Goal: Task Accomplishment & Management: Manage account settings

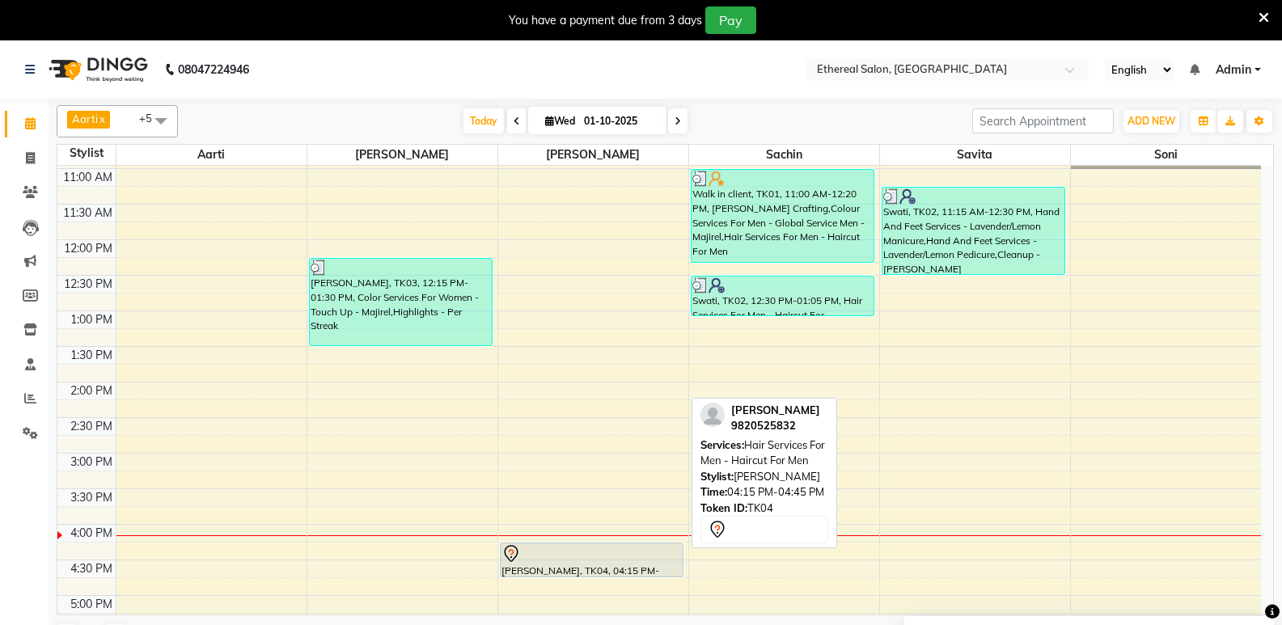
scroll to position [183, 0]
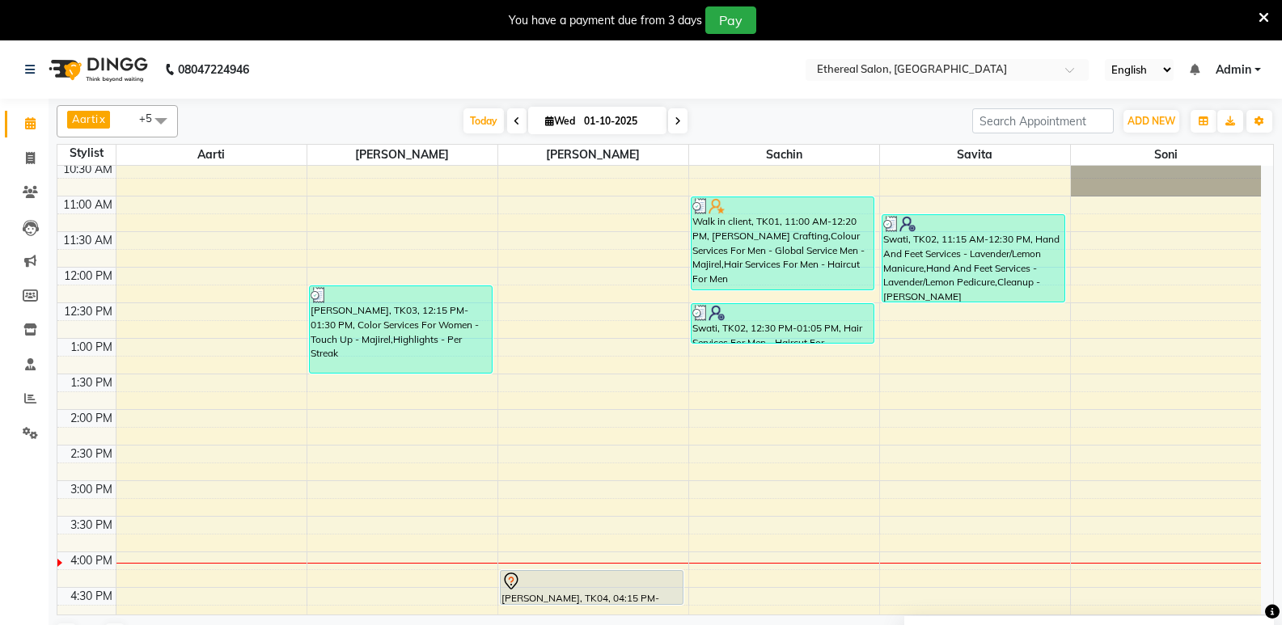
click at [339, 468] on div "8:00 AM 8:30 AM 9:00 AM 9:30 AM 10:00 AM 10:30 AM 11:00 AM 11:30 AM 12:00 PM 12…" at bounding box center [659, 516] width 1204 height 1067
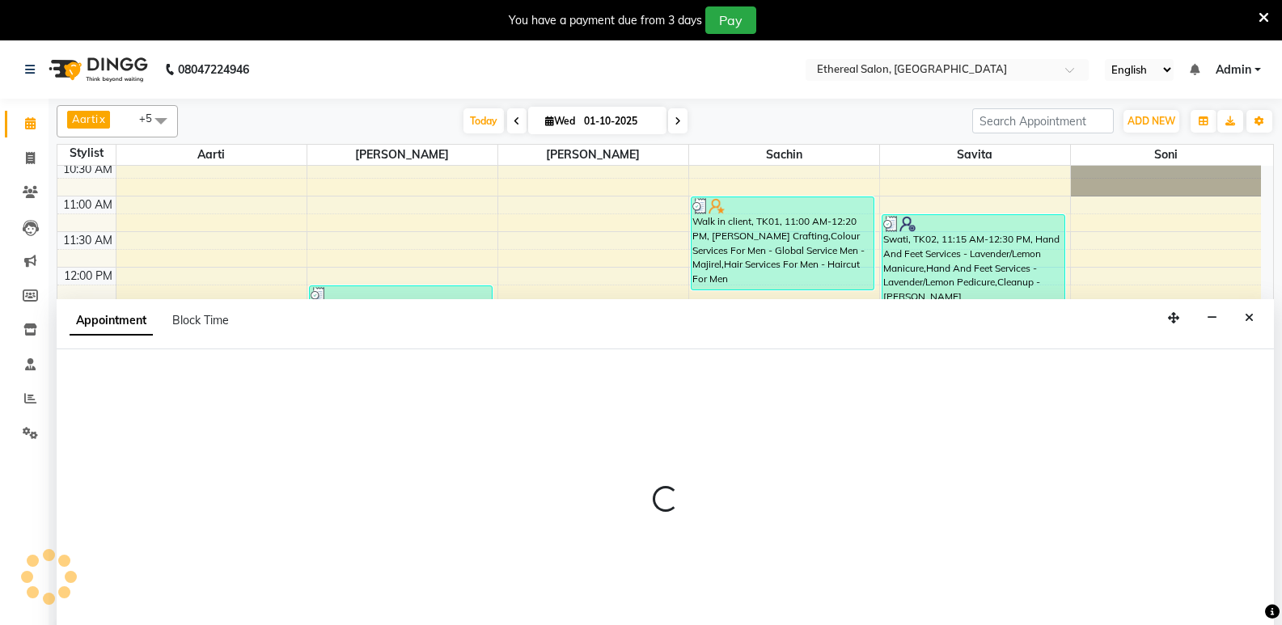
select select "6947"
select select "tentative"
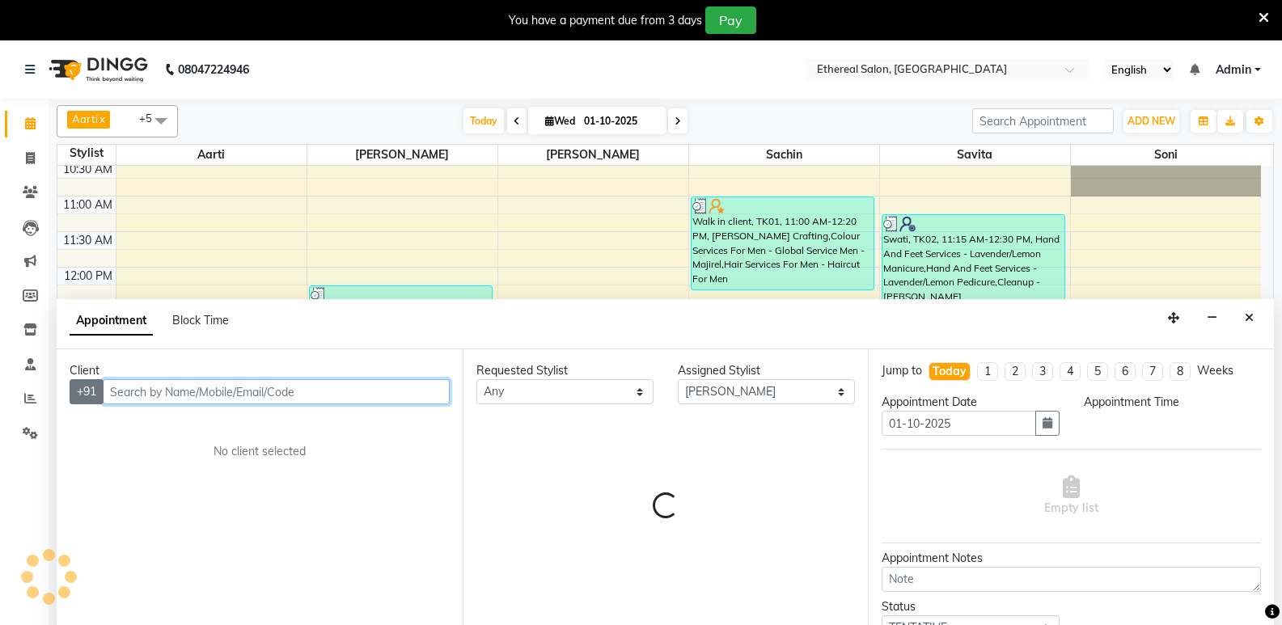
select select "885"
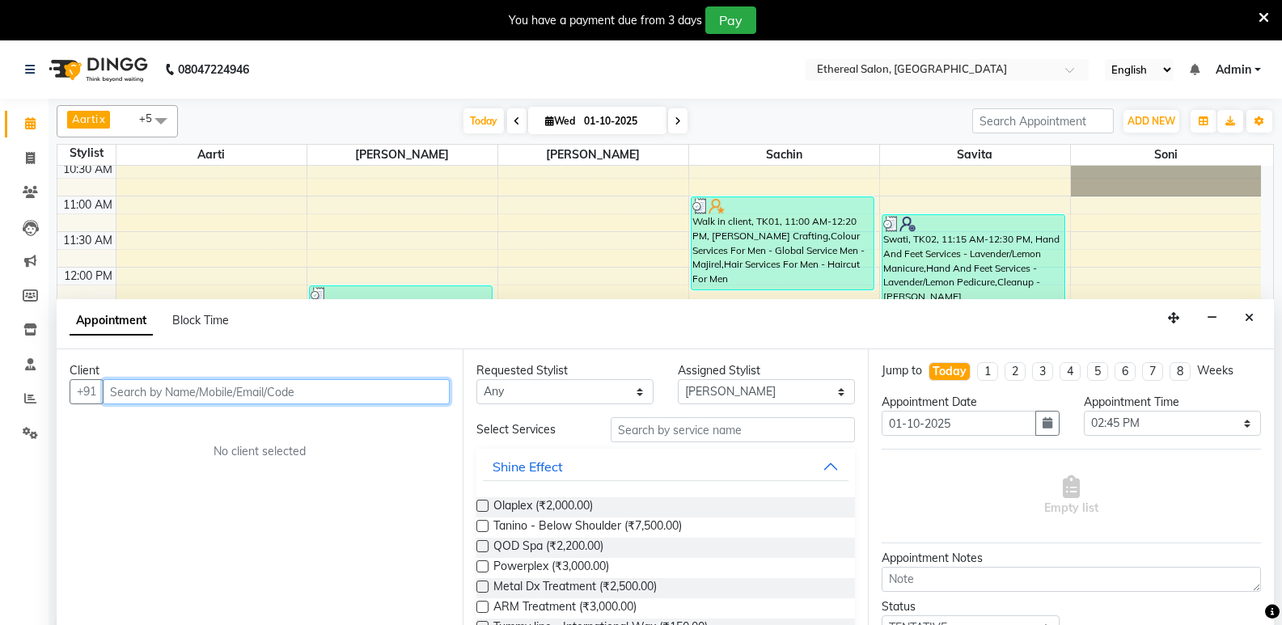
click at [121, 379] on input "text" at bounding box center [276, 391] width 347 height 25
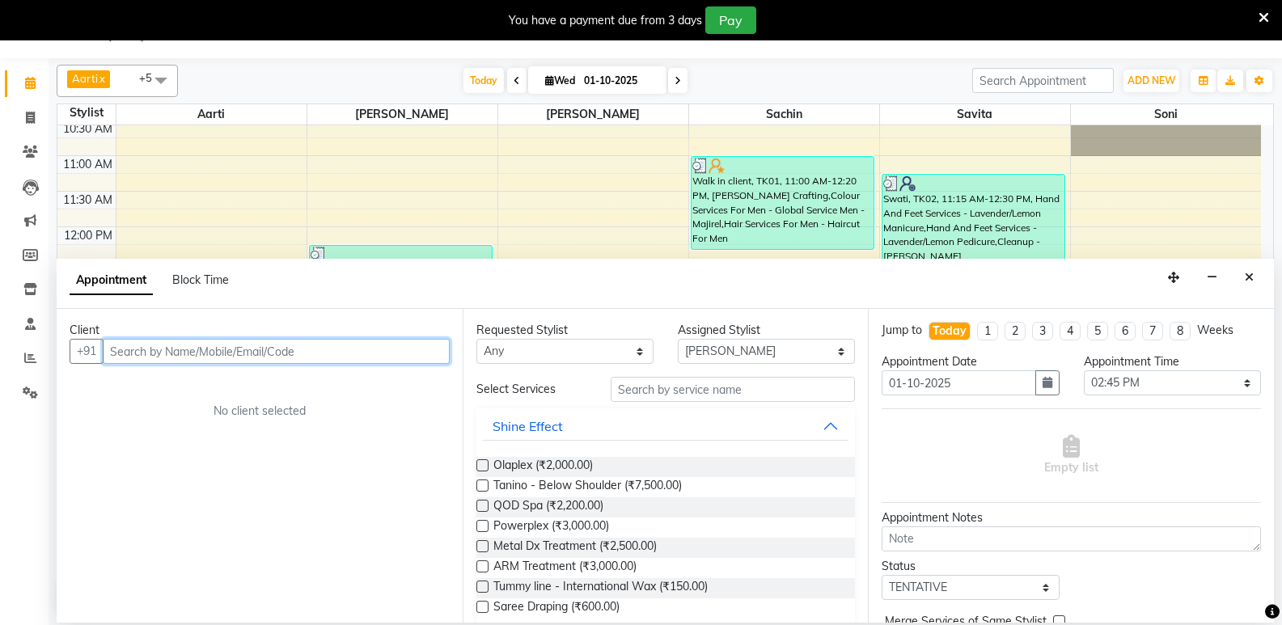
click at [146, 353] on input "text" at bounding box center [276, 351] width 347 height 25
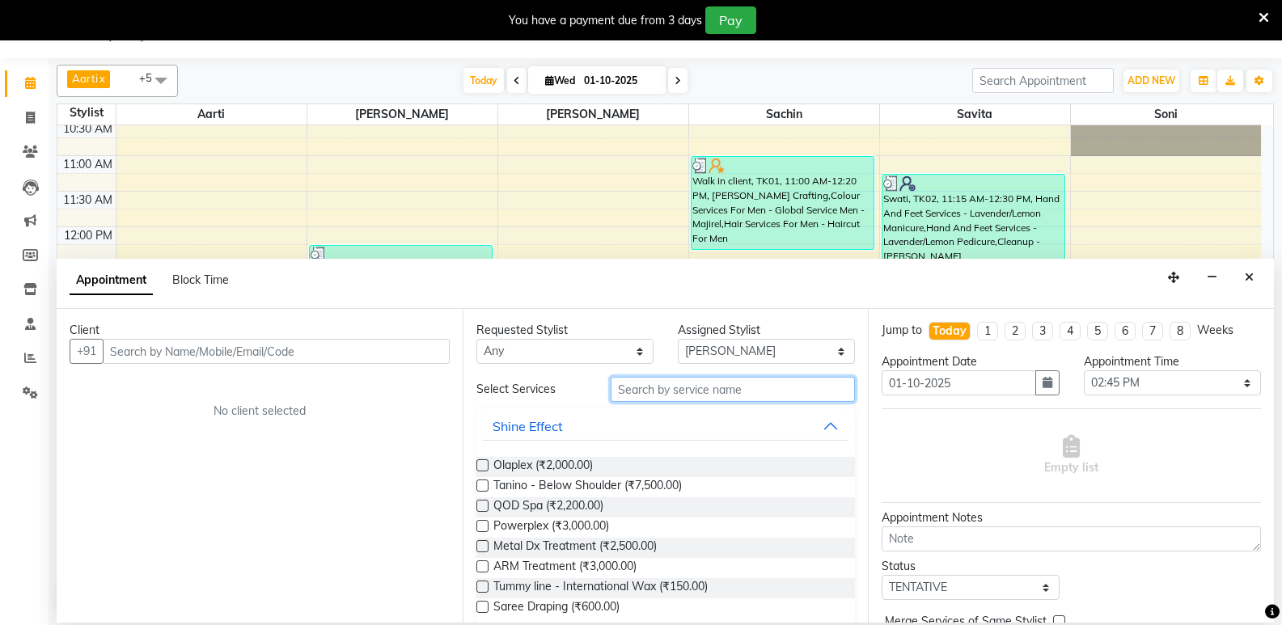
click at [654, 392] on input "text" at bounding box center [733, 389] width 244 height 25
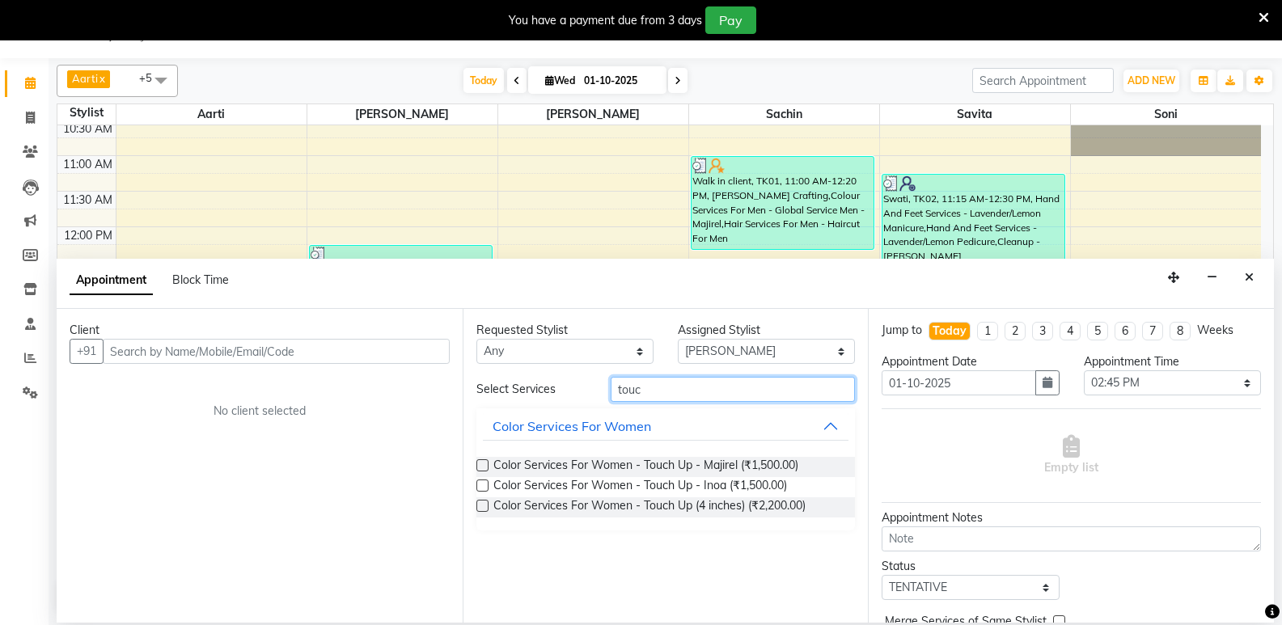
type input "touc"
click at [486, 467] on label at bounding box center [482, 465] width 12 height 12
click at [486, 467] on input "checkbox" at bounding box center [481, 467] width 11 height 11
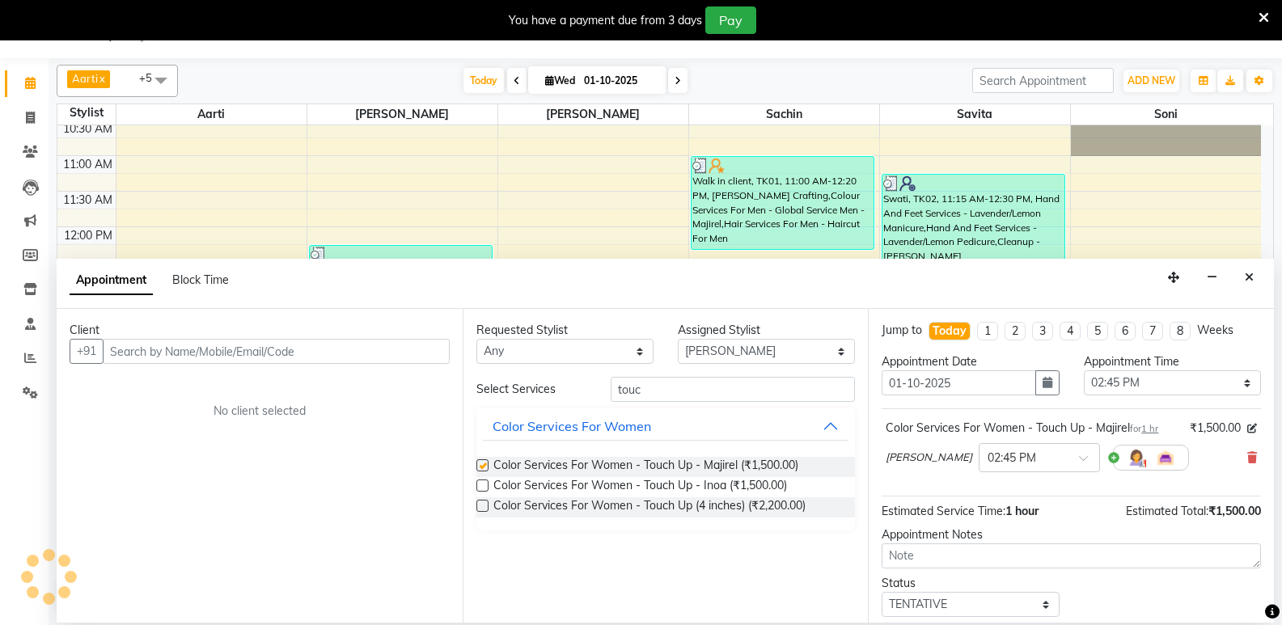
checkbox input "false"
click at [658, 392] on input "touc" at bounding box center [733, 389] width 244 height 25
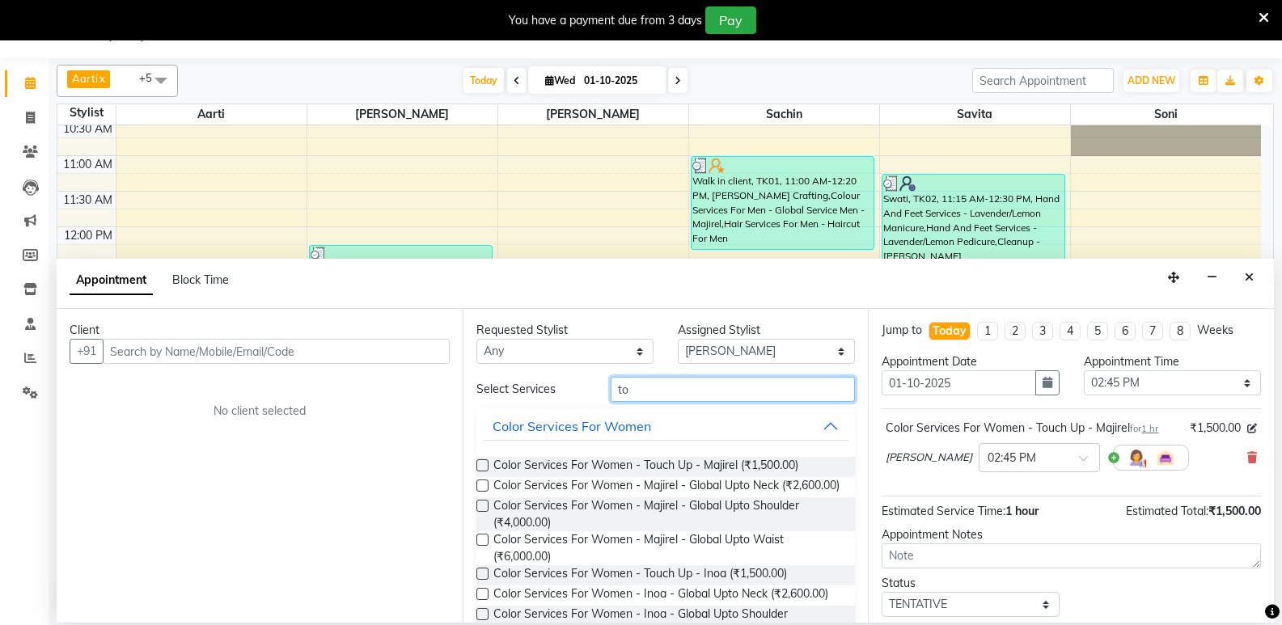
type input "t"
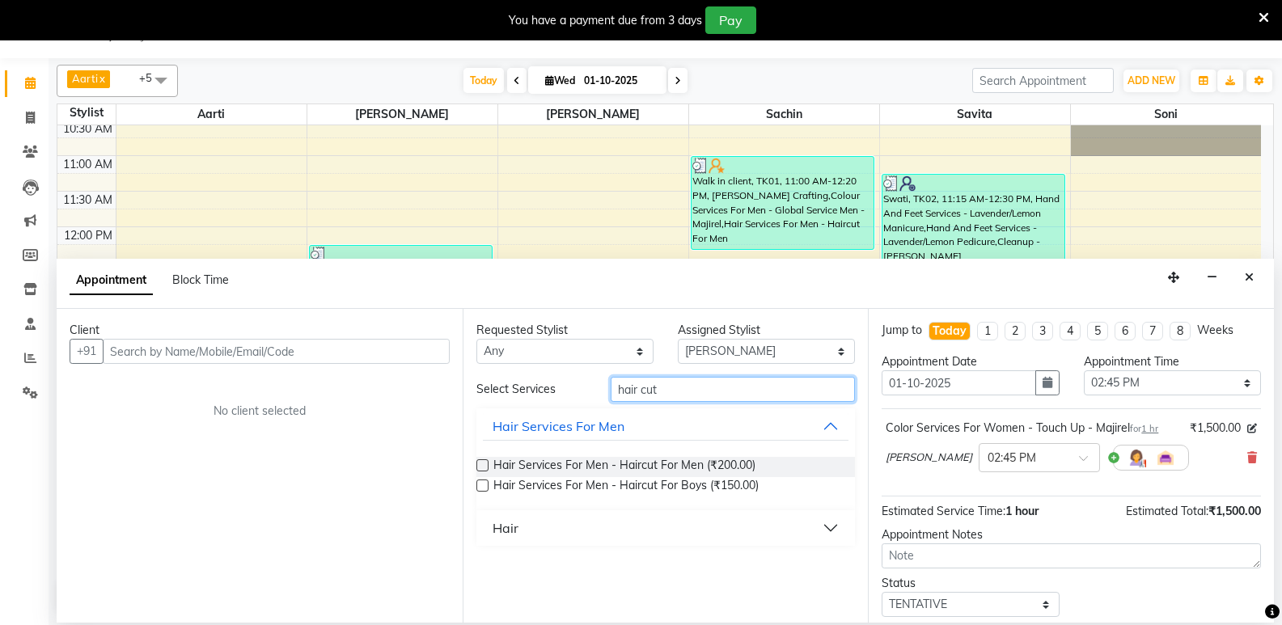
type input "hair cut"
click at [499, 535] on div "Hair" at bounding box center [506, 528] width 26 height 19
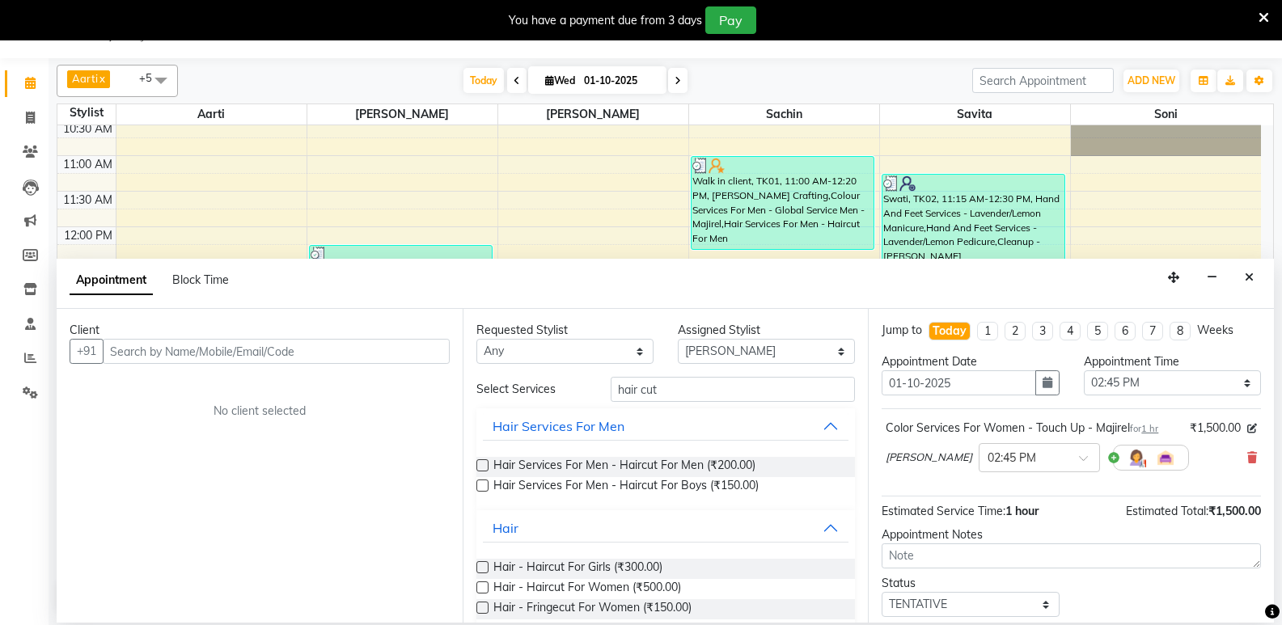
click at [486, 589] on label at bounding box center [482, 588] width 12 height 12
click at [486, 589] on input "checkbox" at bounding box center [481, 589] width 11 height 11
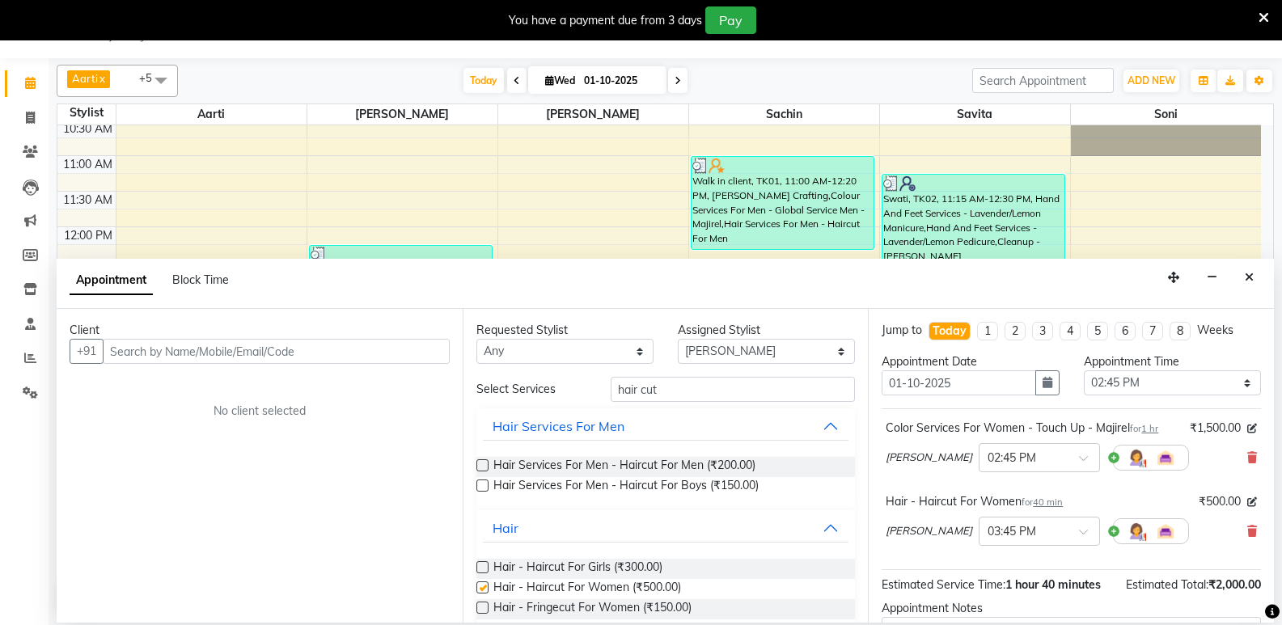
checkbox input "false"
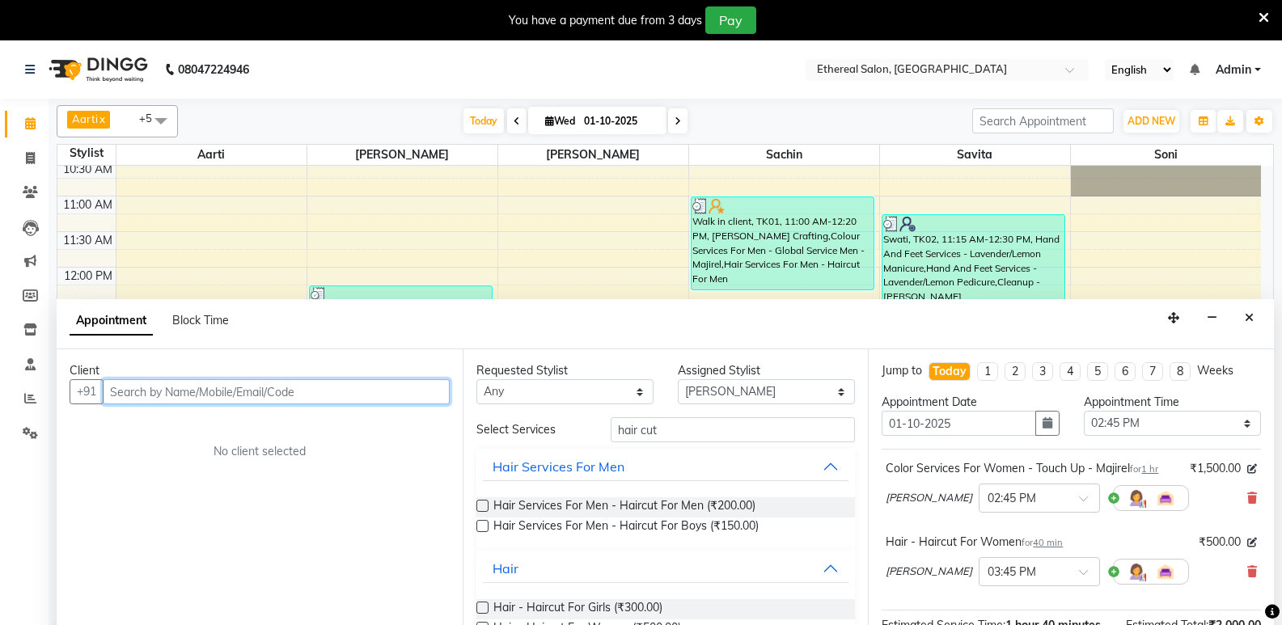
click at [138, 384] on input "text" at bounding box center [276, 391] width 347 height 25
click at [345, 201] on div "8:00 AM 8:30 AM 9:00 AM 9:30 AM 10:00 AM 10:30 AM 11:00 AM 11:30 AM 12:00 PM 12…" at bounding box center [659, 516] width 1204 height 1067
click at [345, 201] on td at bounding box center [688, 205] width 1145 height 18
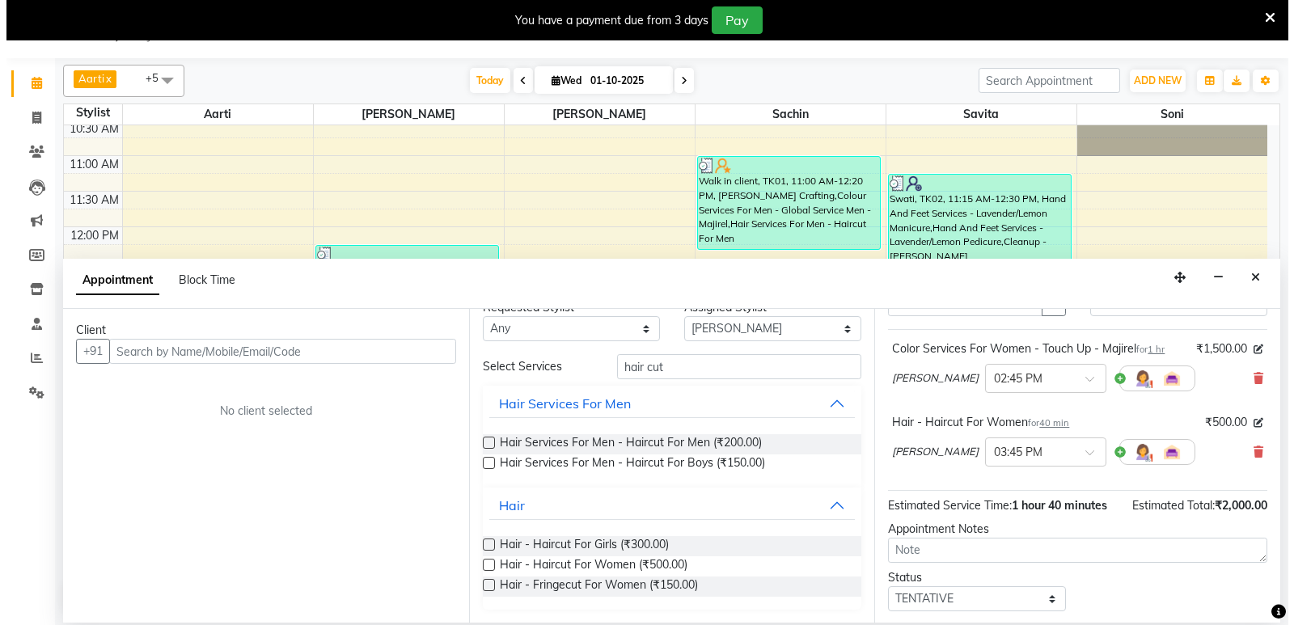
scroll to position [171, 0]
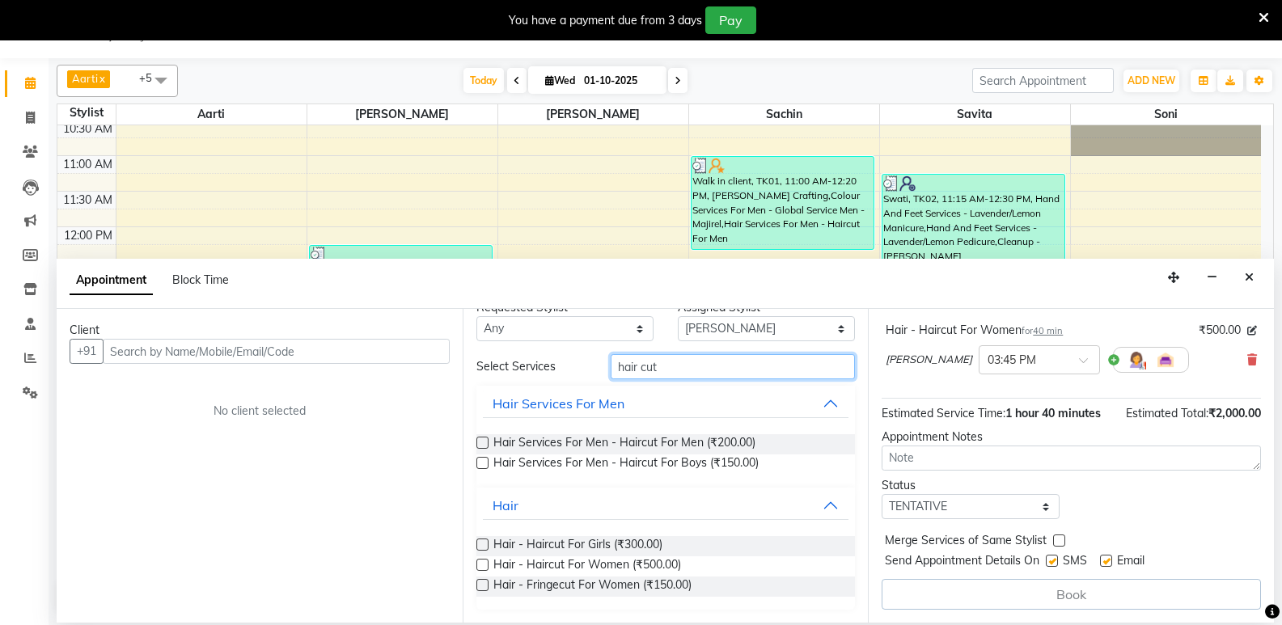
click at [684, 371] on input "hair cut" at bounding box center [733, 366] width 244 height 25
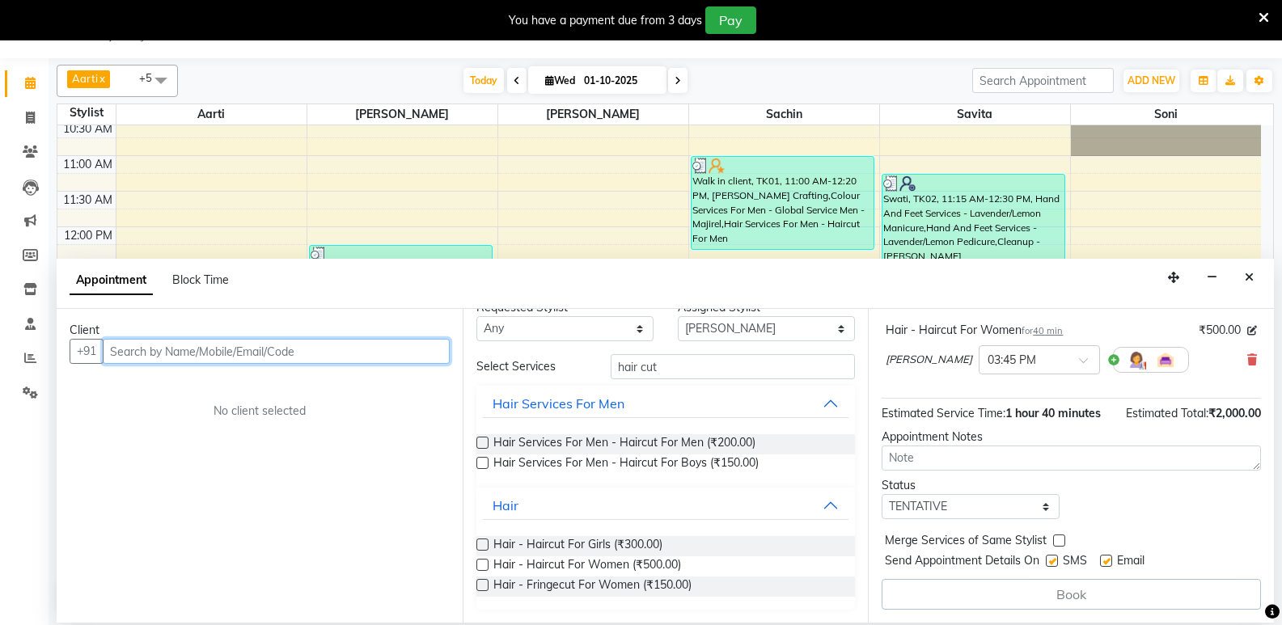
click at [138, 354] on input "text" at bounding box center [276, 351] width 347 height 25
click at [135, 354] on input "text" at bounding box center [276, 351] width 347 height 25
click at [123, 349] on input "text" at bounding box center [276, 351] width 347 height 25
drag, startPoint x: 151, startPoint y: 336, endPoint x: 146, endPoint y: 349, distance: 13.8
click at [151, 341] on div "Client +91 No client selected" at bounding box center [260, 466] width 406 height 314
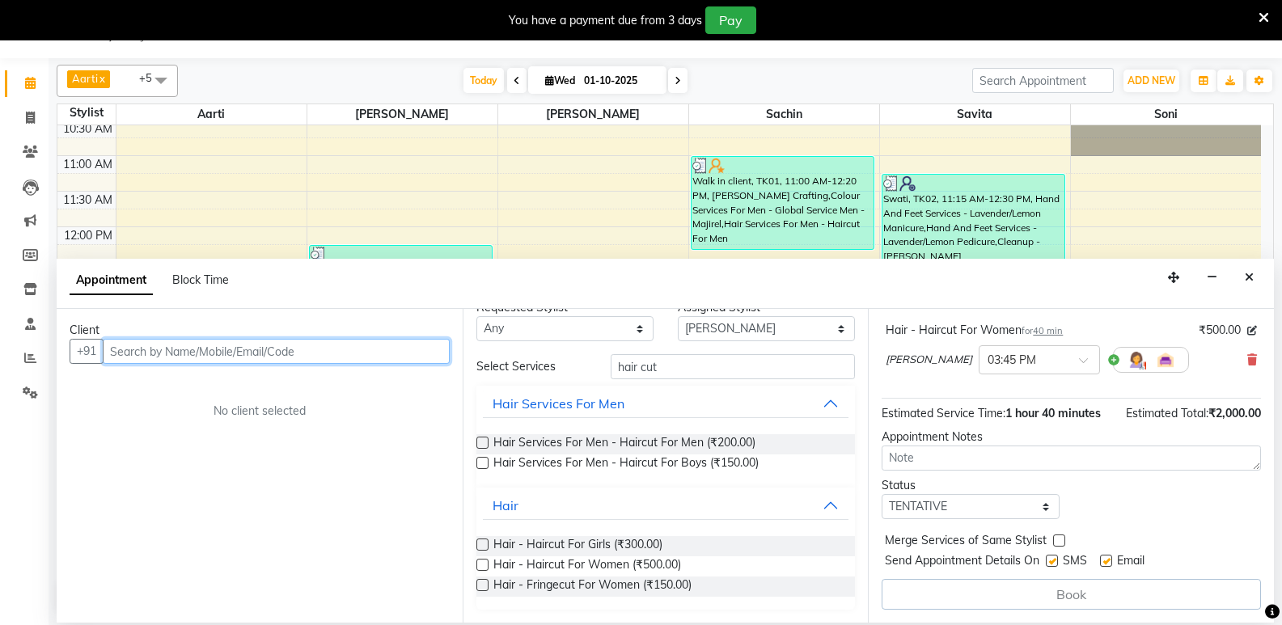
click at [146, 349] on input "text" at bounding box center [276, 351] width 347 height 25
type input "9819350701"
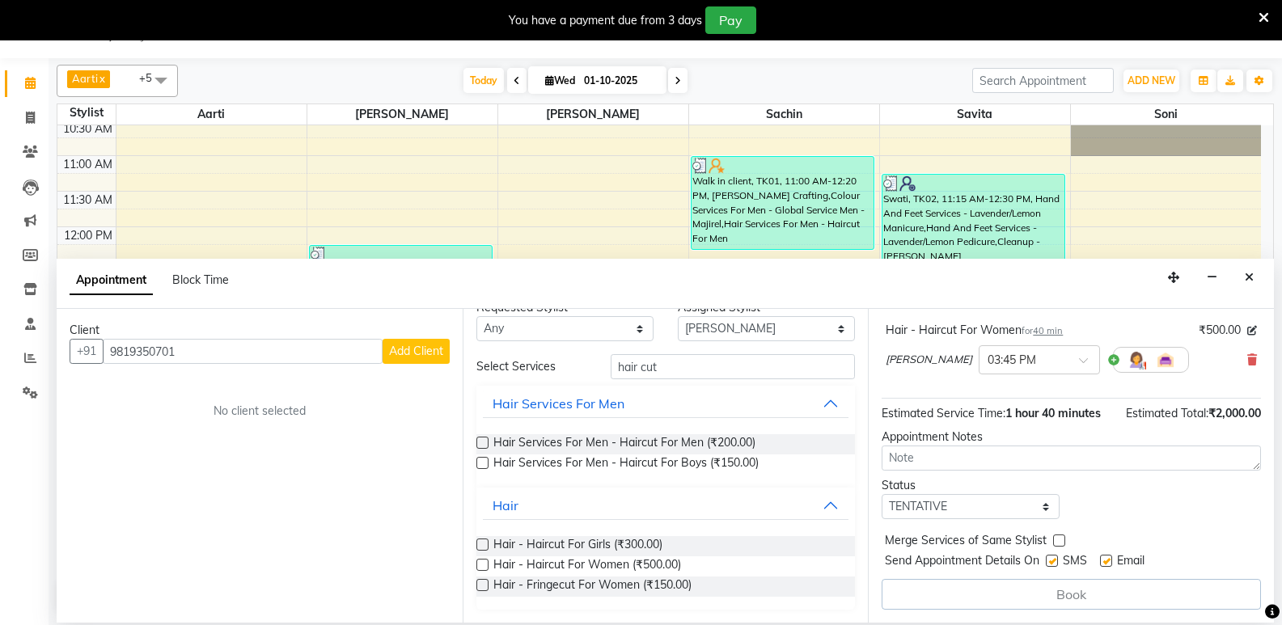
click at [416, 357] on span "Add Client" at bounding box center [416, 351] width 54 height 15
select select "22"
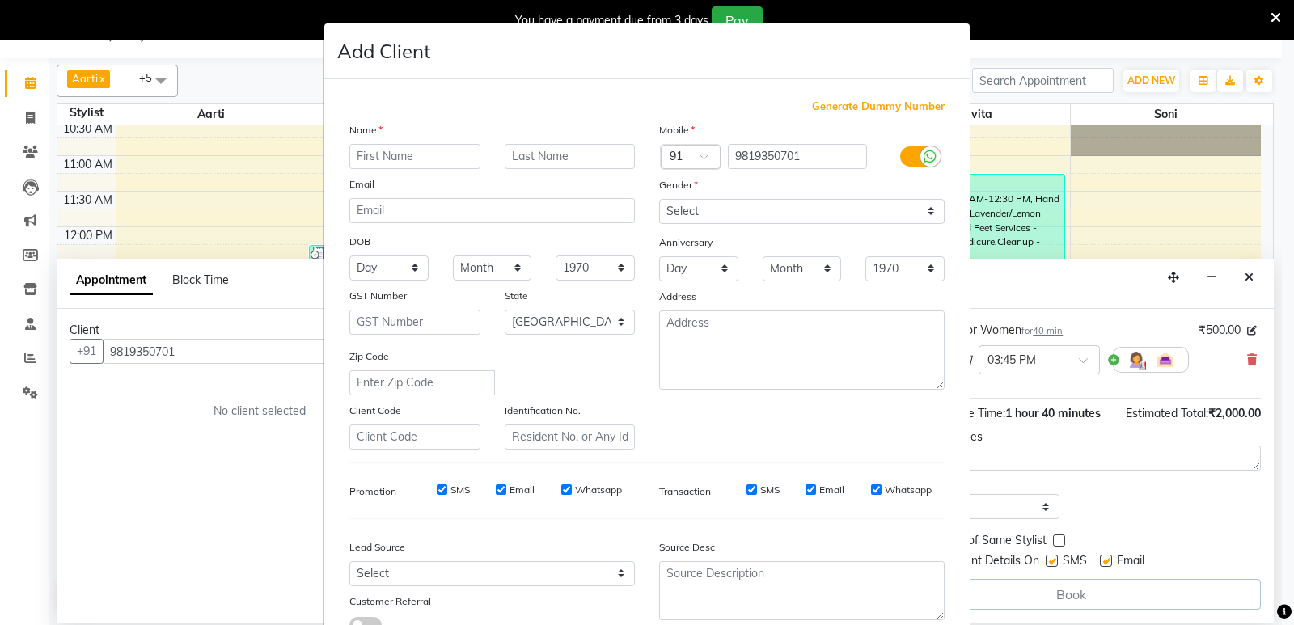
click at [371, 156] on input "text" at bounding box center [414, 156] width 131 height 25
type input "h"
type input "n"
type input "[PERSON_NAME]"
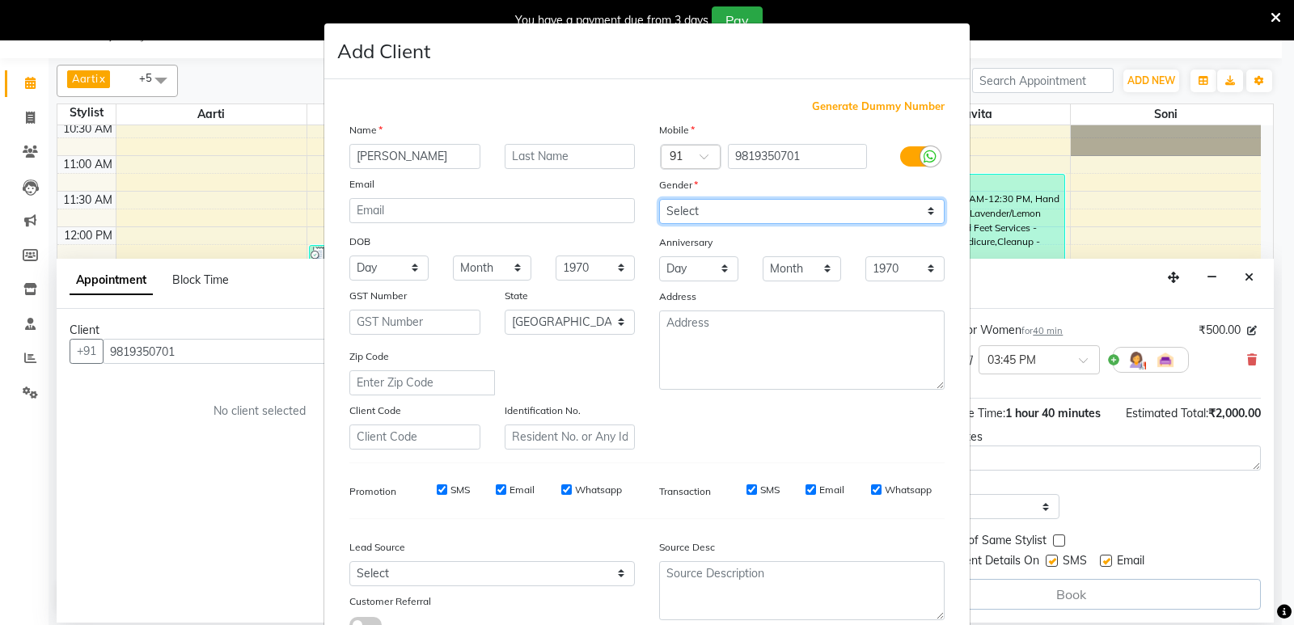
click at [727, 205] on select "Select [DEMOGRAPHIC_DATA] [DEMOGRAPHIC_DATA] Other Prefer Not To Say" at bounding box center [802, 211] width 286 height 25
select select "[DEMOGRAPHIC_DATA]"
click at [659, 199] on select "Select [DEMOGRAPHIC_DATA] [DEMOGRAPHIC_DATA] Other Prefer Not To Say" at bounding box center [802, 211] width 286 height 25
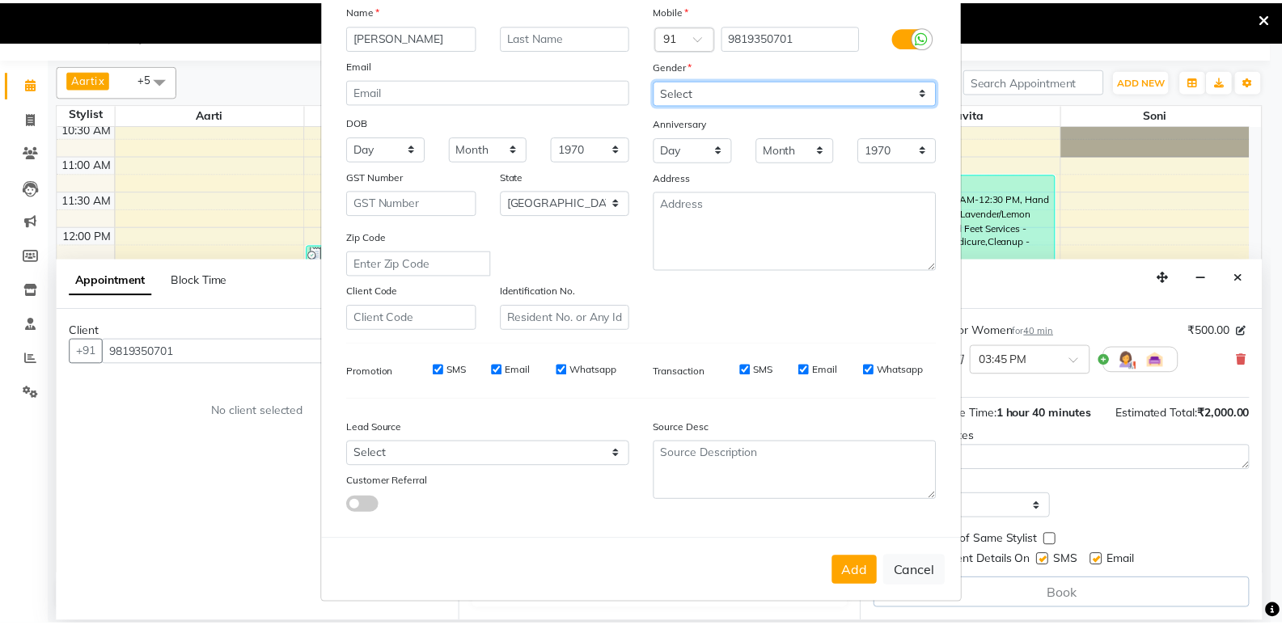
scroll to position [121, 0]
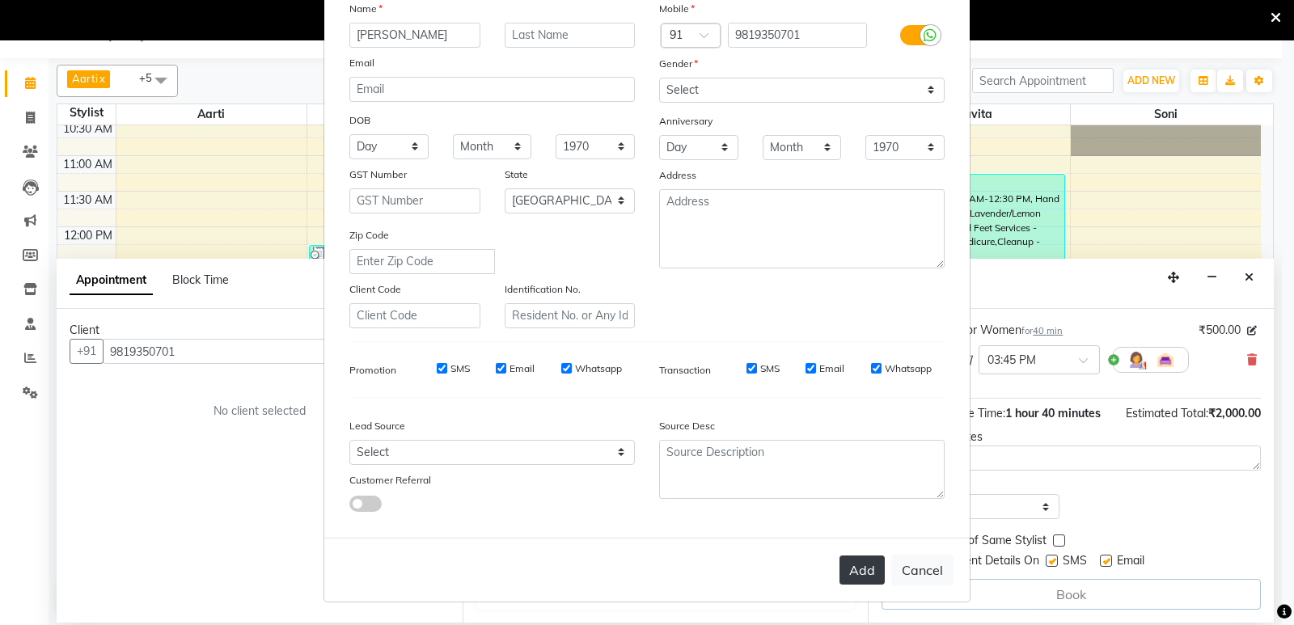
click at [840, 562] on button "Add" at bounding box center [862, 570] width 45 height 29
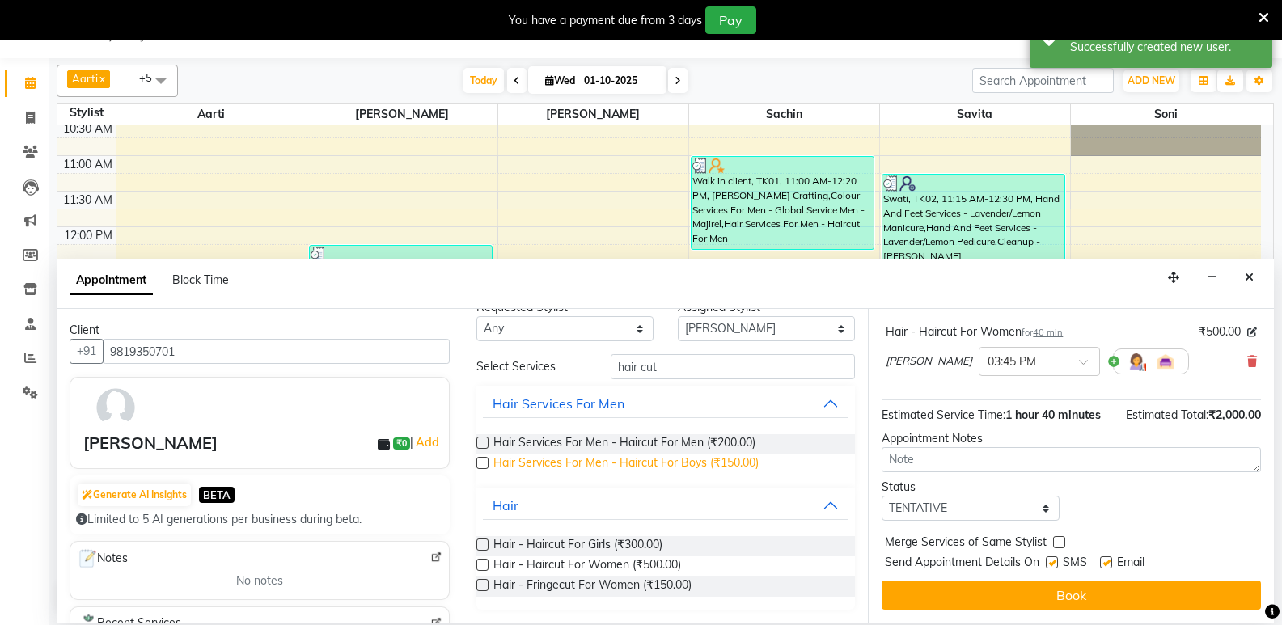
scroll to position [170, 0]
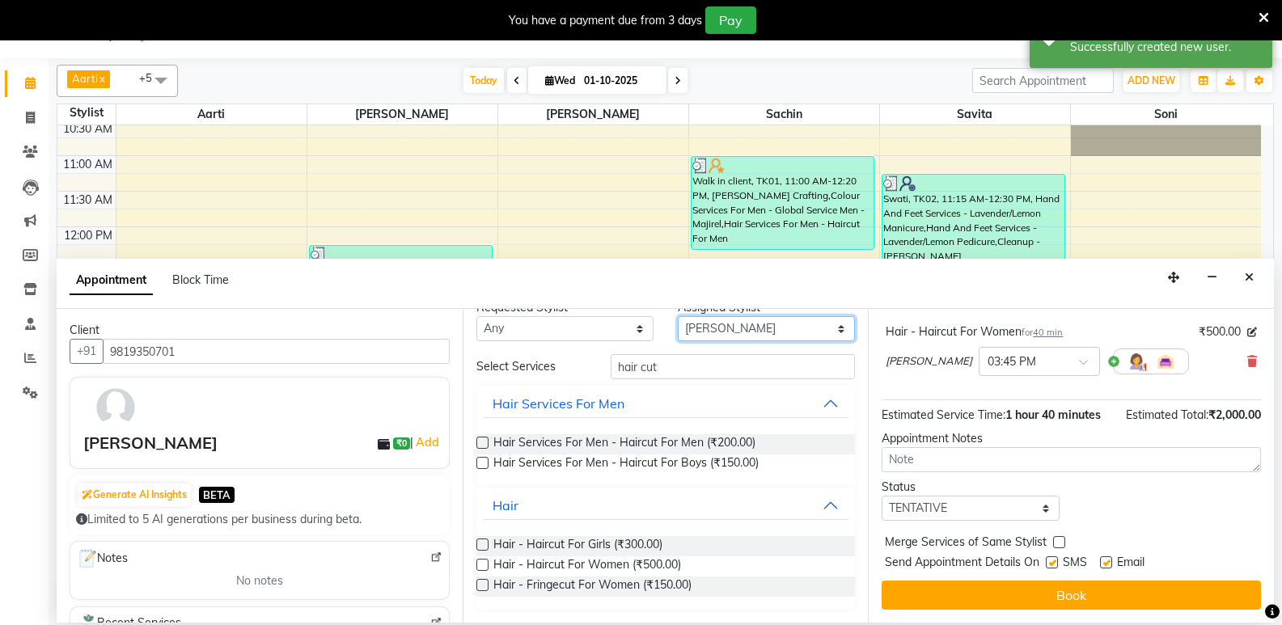
click at [717, 325] on select "Select Aarti [PERSON_NAME] [PERSON_NAME]" at bounding box center [766, 328] width 177 height 25
select select "6951"
click at [678, 339] on select "Select Aarti [PERSON_NAME] [PERSON_NAME]" at bounding box center [766, 328] width 177 height 25
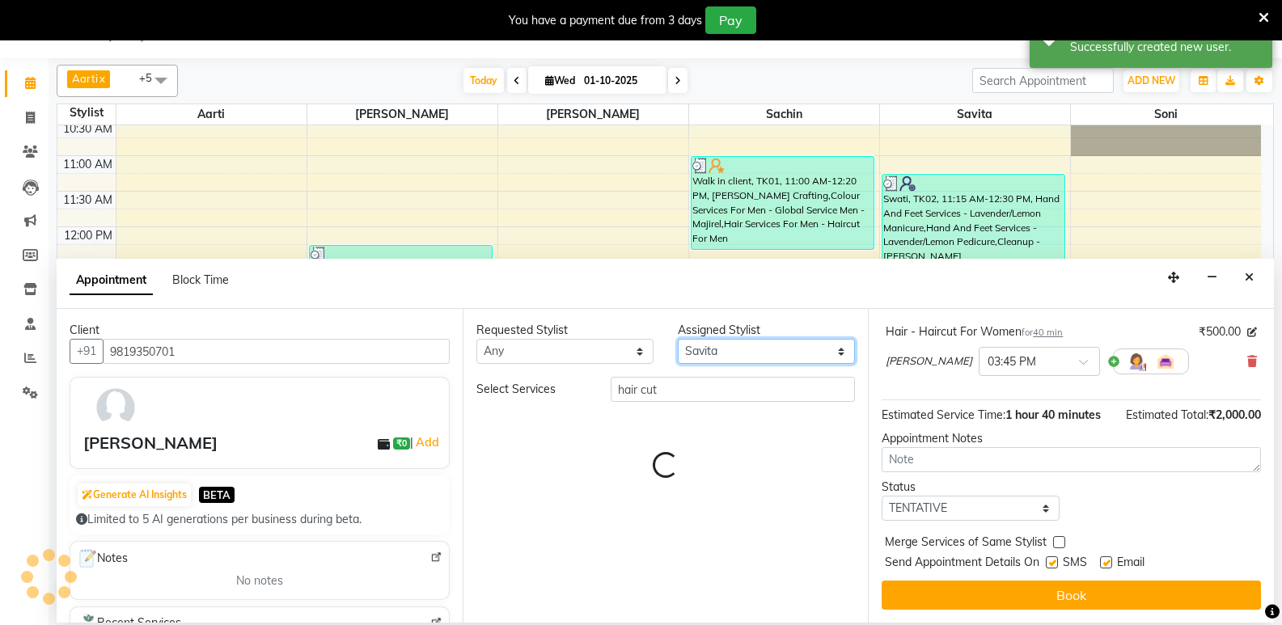
scroll to position [0, 0]
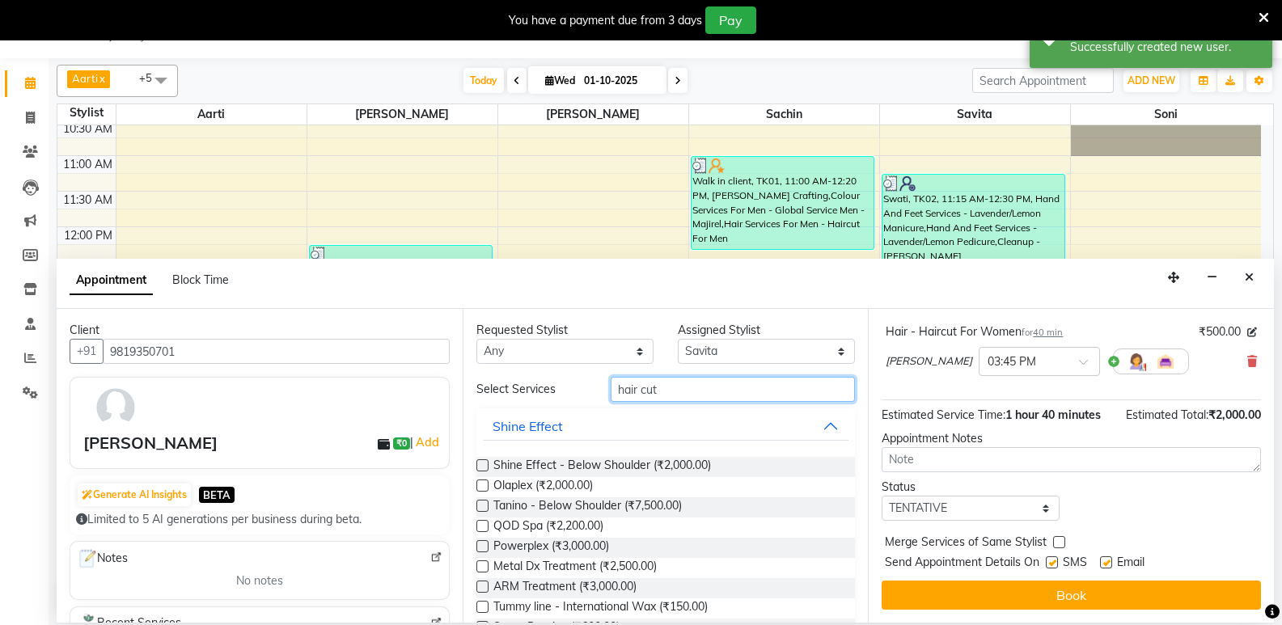
click at [668, 384] on input "hair cut" at bounding box center [733, 389] width 244 height 25
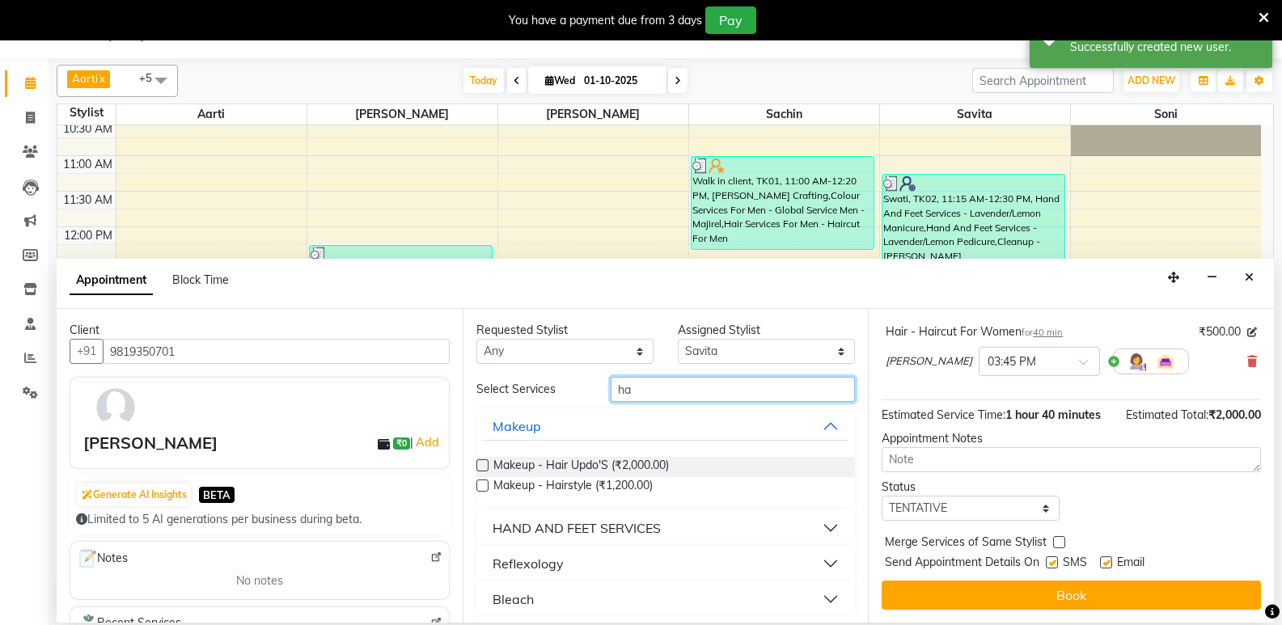
type input "h"
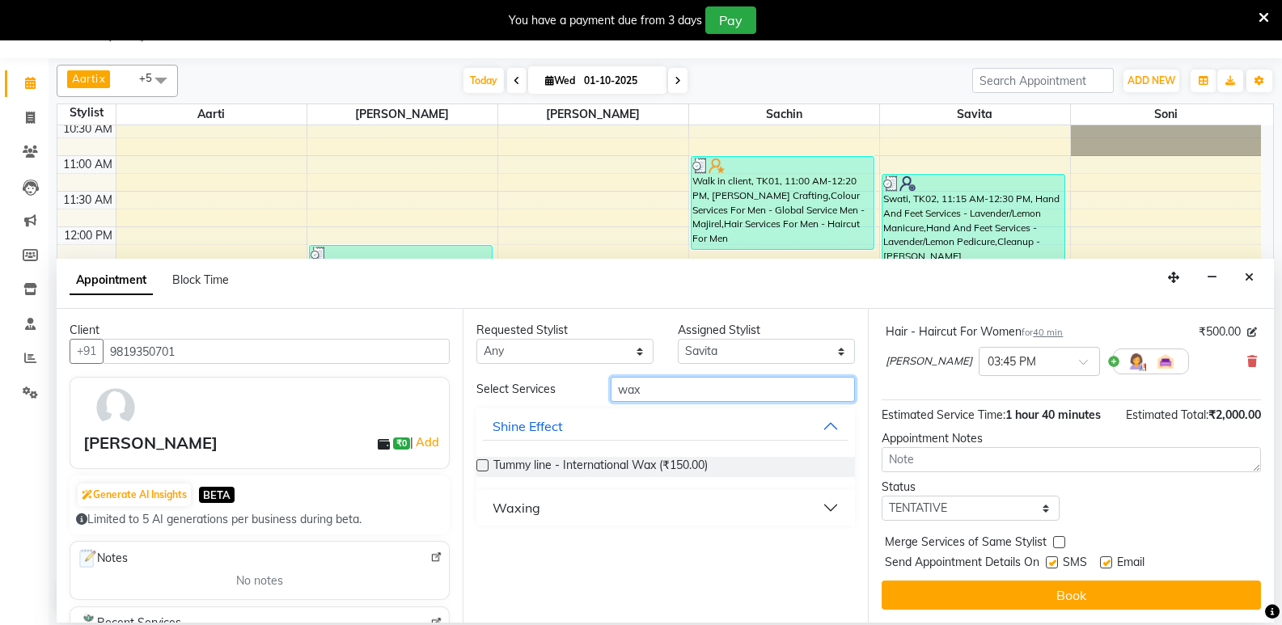
type input "wax"
click at [513, 506] on div "Waxing" at bounding box center [517, 507] width 48 height 19
click at [531, 507] on div "Waxing" at bounding box center [517, 507] width 48 height 19
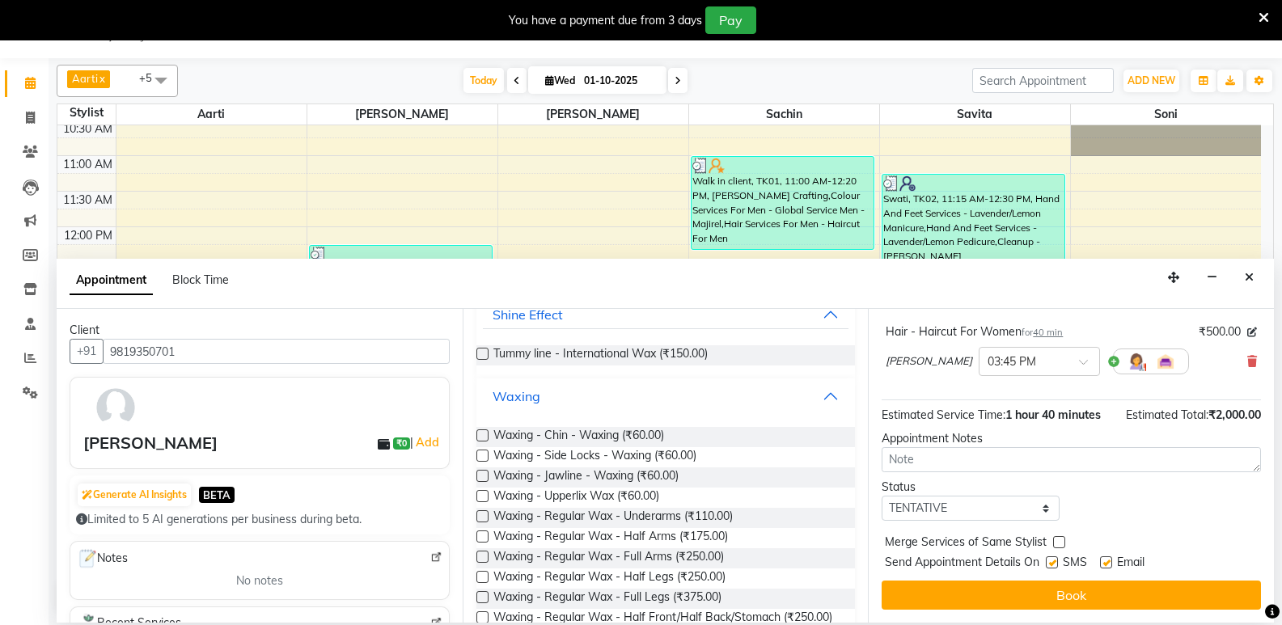
scroll to position [162, 0]
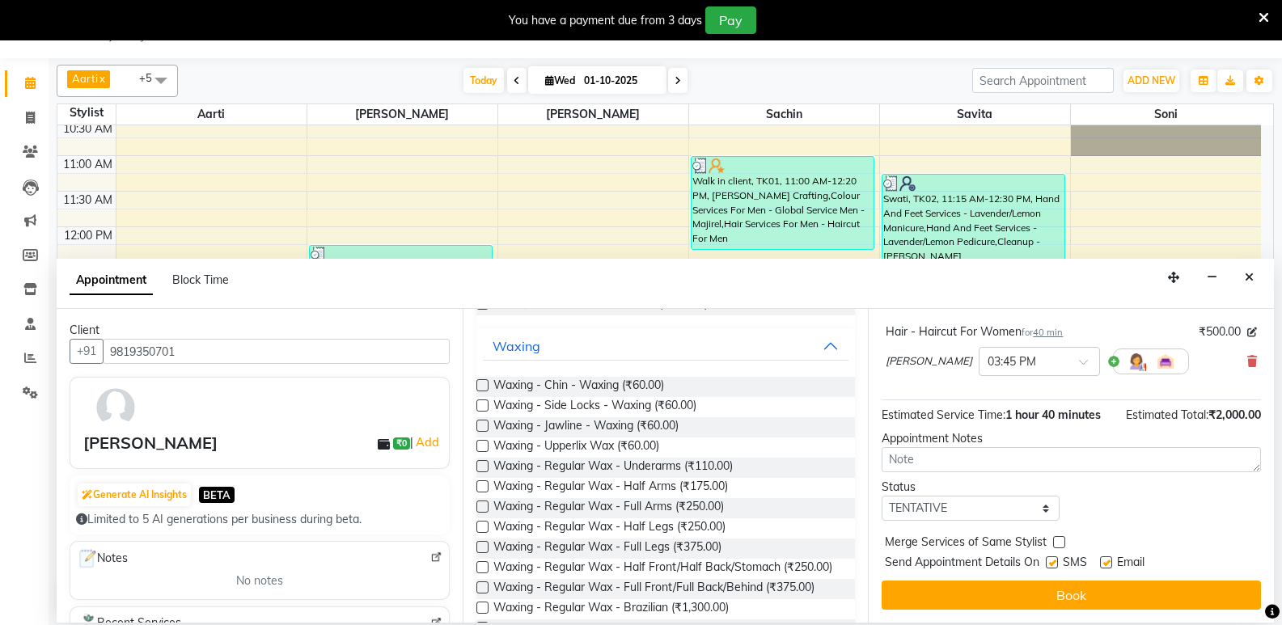
click at [481, 464] on label at bounding box center [482, 466] width 12 height 12
click at [481, 464] on input "checkbox" at bounding box center [481, 468] width 11 height 11
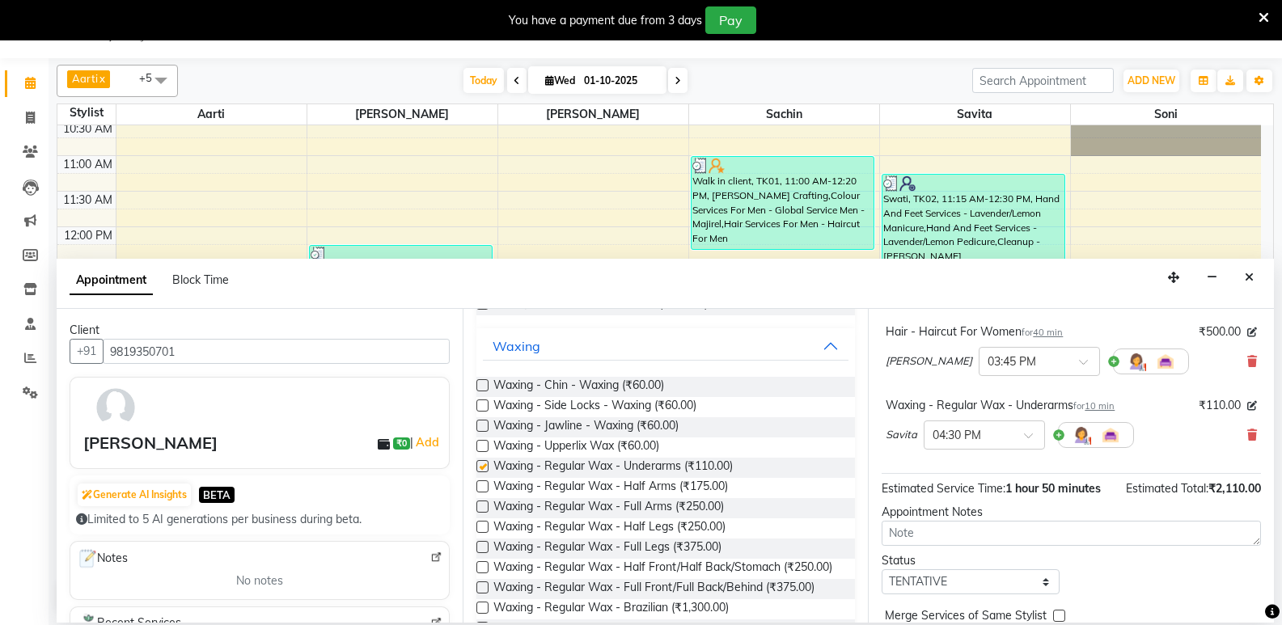
scroll to position [171, 0]
checkbox input "false"
click at [481, 506] on label at bounding box center [482, 507] width 12 height 12
click at [481, 506] on input "checkbox" at bounding box center [481, 508] width 11 height 11
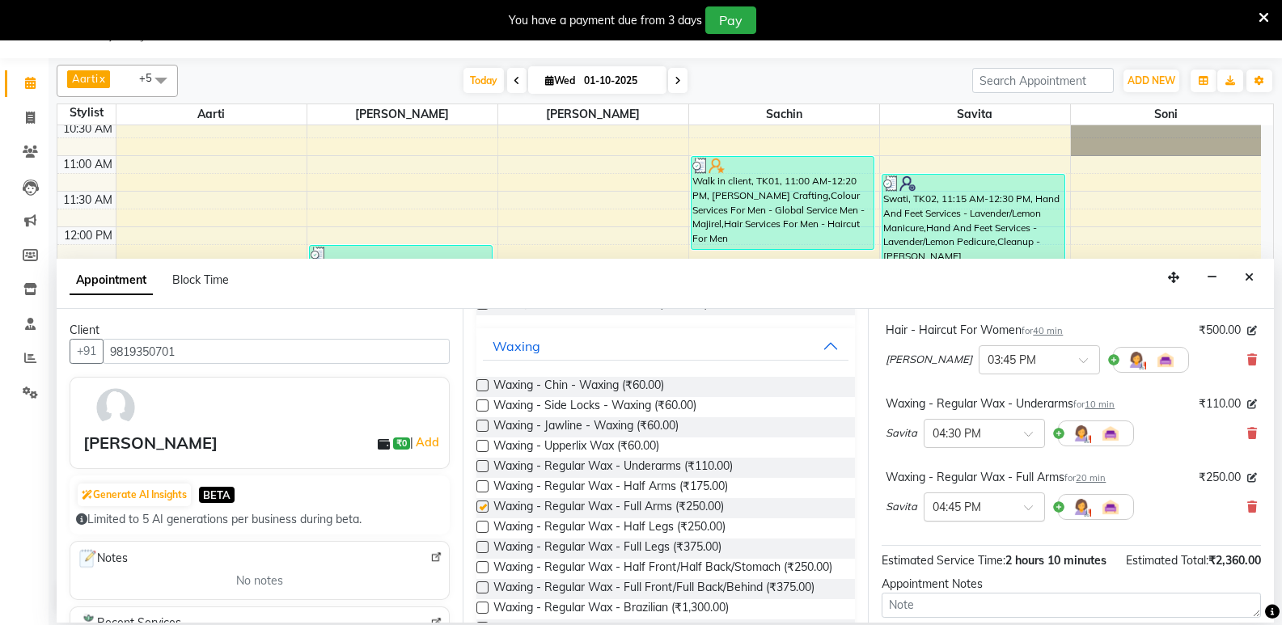
checkbox input "false"
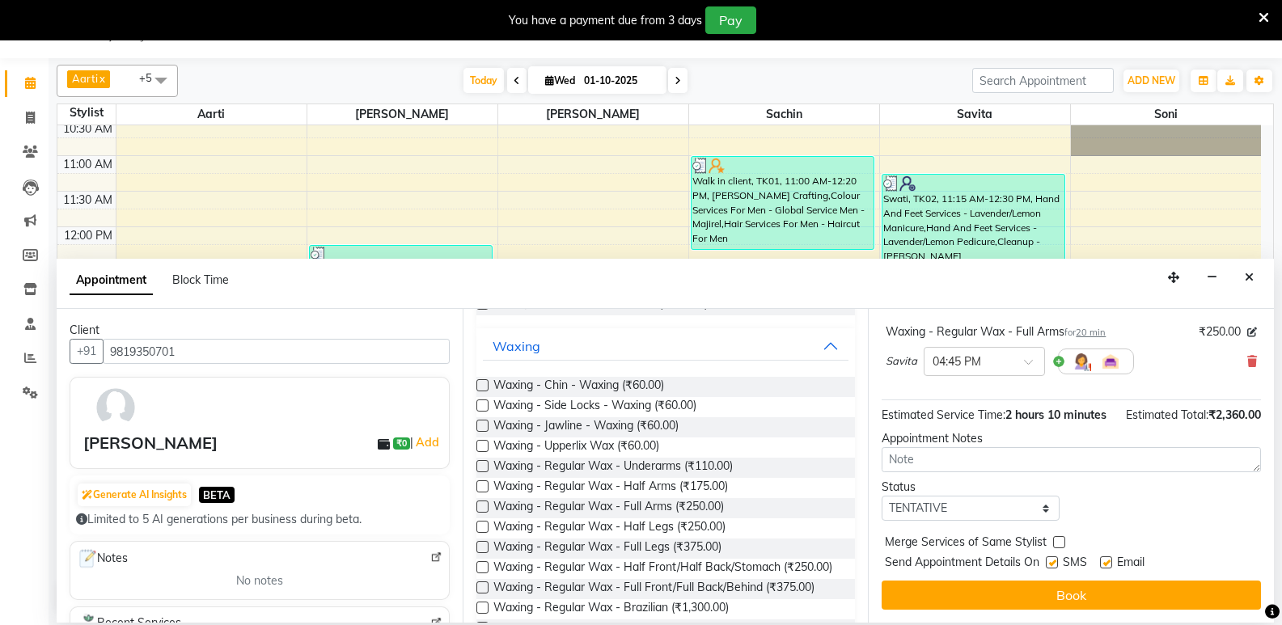
scroll to position [334, 0]
click at [1061, 542] on label at bounding box center [1059, 542] width 12 height 12
click at [1061, 542] on input "checkbox" at bounding box center [1058, 544] width 11 height 11
checkbox input "true"
click at [1050, 564] on label at bounding box center [1052, 563] width 12 height 12
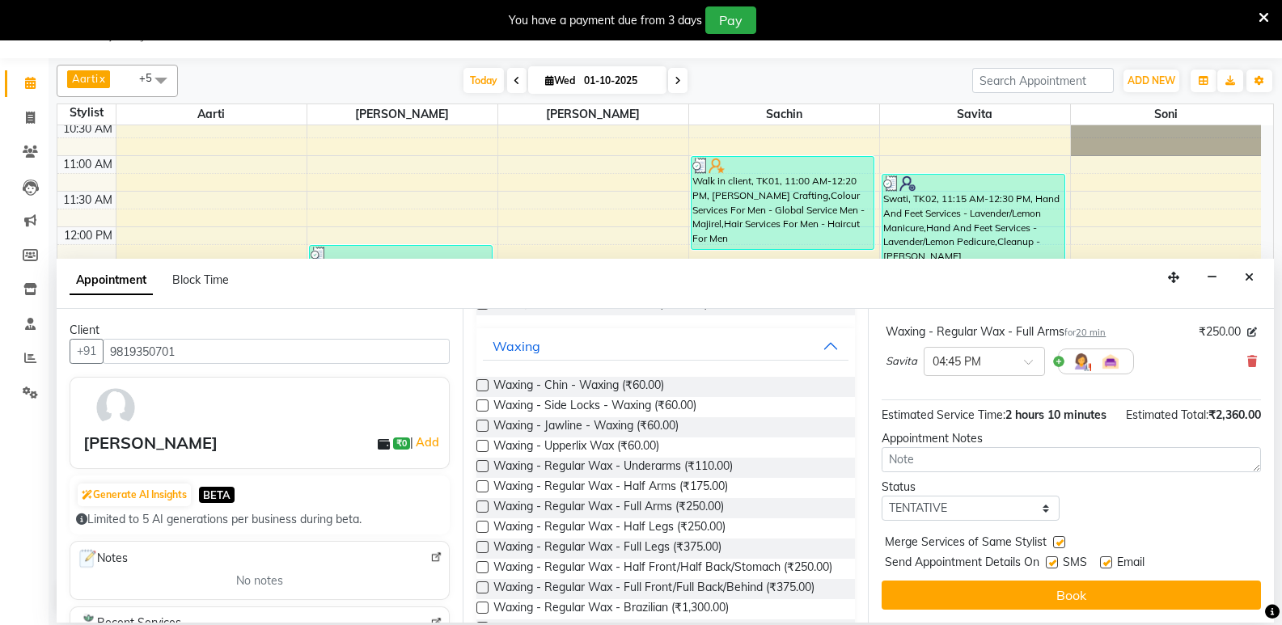
click at [1050, 564] on input "checkbox" at bounding box center [1051, 564] width 11 height 11
checkbox input "false"
click at [1106, 565] on label at bounding box center [1106, 563] width 12 height 12
click at [1106, 565] on input "checkbox" at bounding box center [1105, 564] width 11 height 11
checkbox input "false"
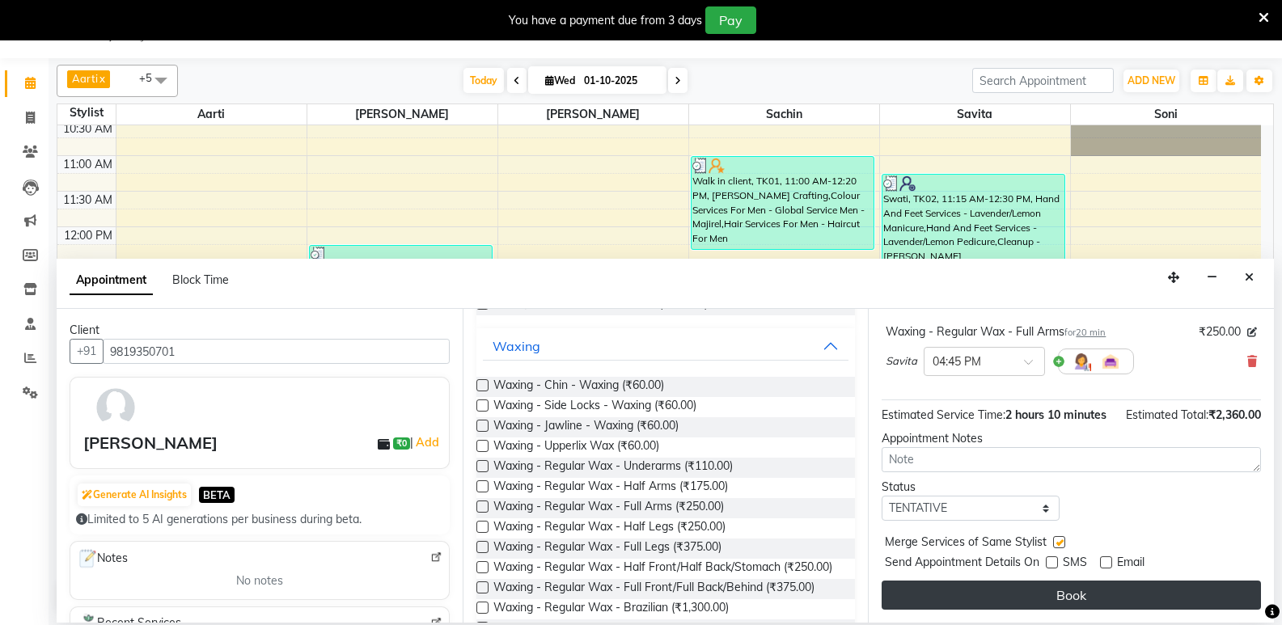
click at [1088, 586] on button "Book" at bounding box center [1071, 595] width 379 height 29
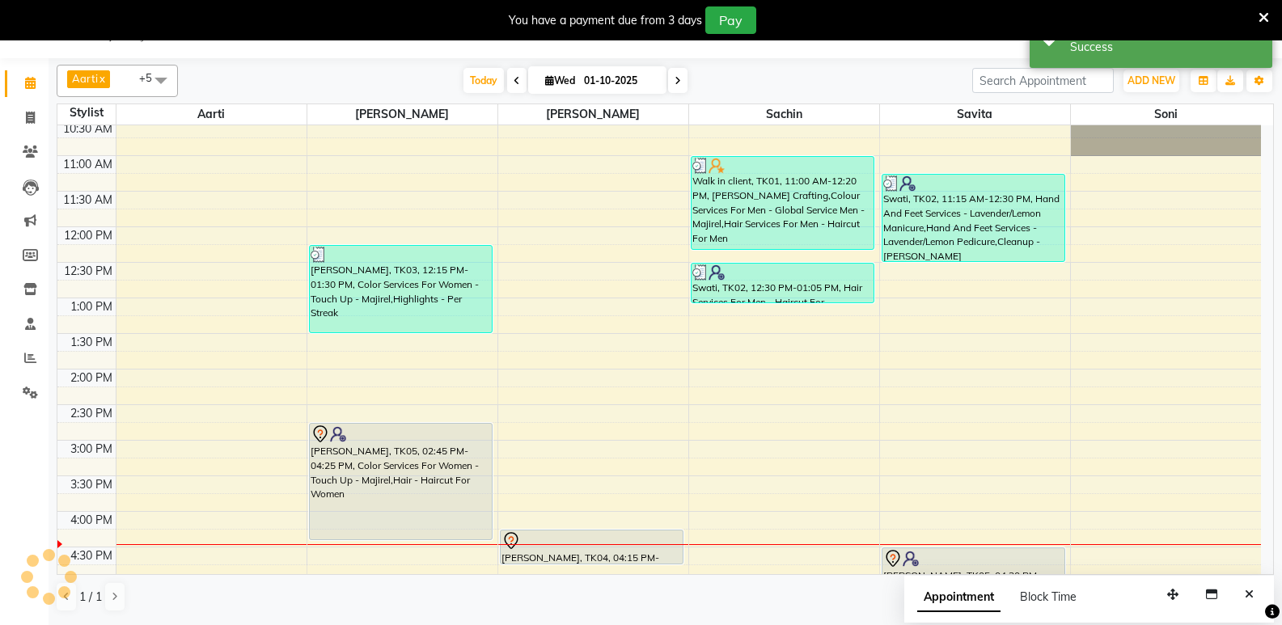
scroll to position [0, 0]
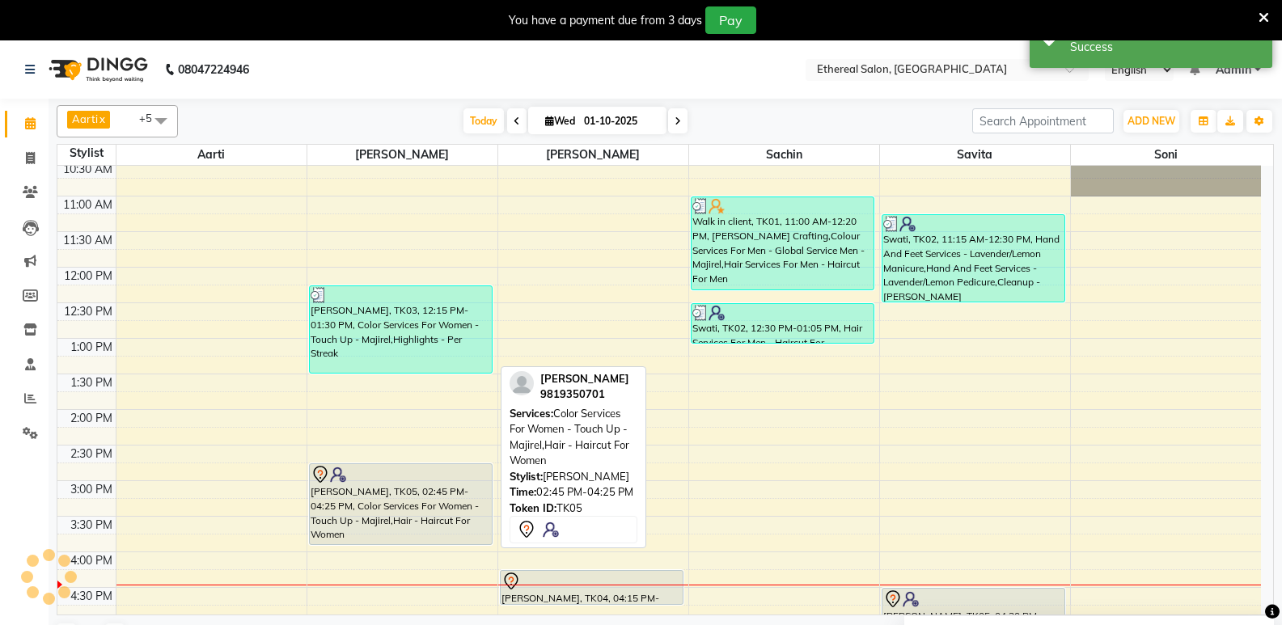
click at [377, 550] on div "8:00 AM 8:30 AM 9:00 AM 9:30 AM 10:00 AM 10:30 AM 11:00 AM 11:30 AM 12:00 PM 12…" at bounding box center [659, 516] width 1204 height 1067
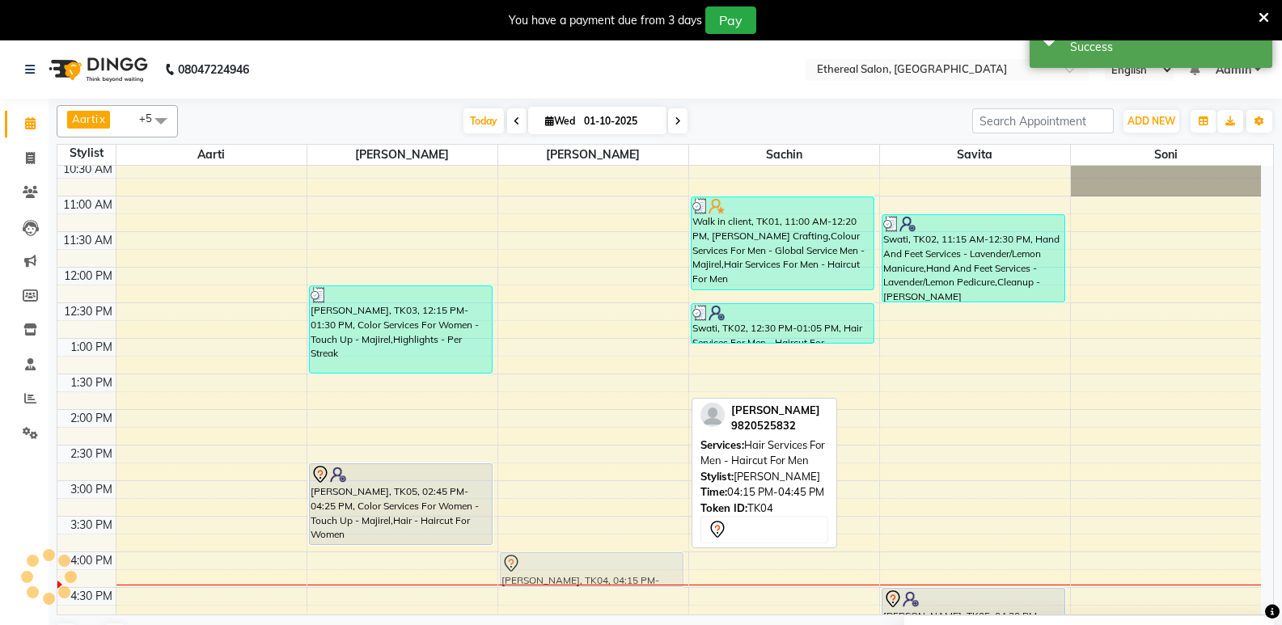
drag, startPoint x: 599, startPoint y: 594, endPoint x: 609, endPoint y: 569, distance: 26.1
click at [609, 569] on div "[PERSON_NAME], TK04, 04:15 PM-04:45 PM, Hair Services For Men - Haircut For Men…" at bounding box center [593, 516] width 190 height 1067
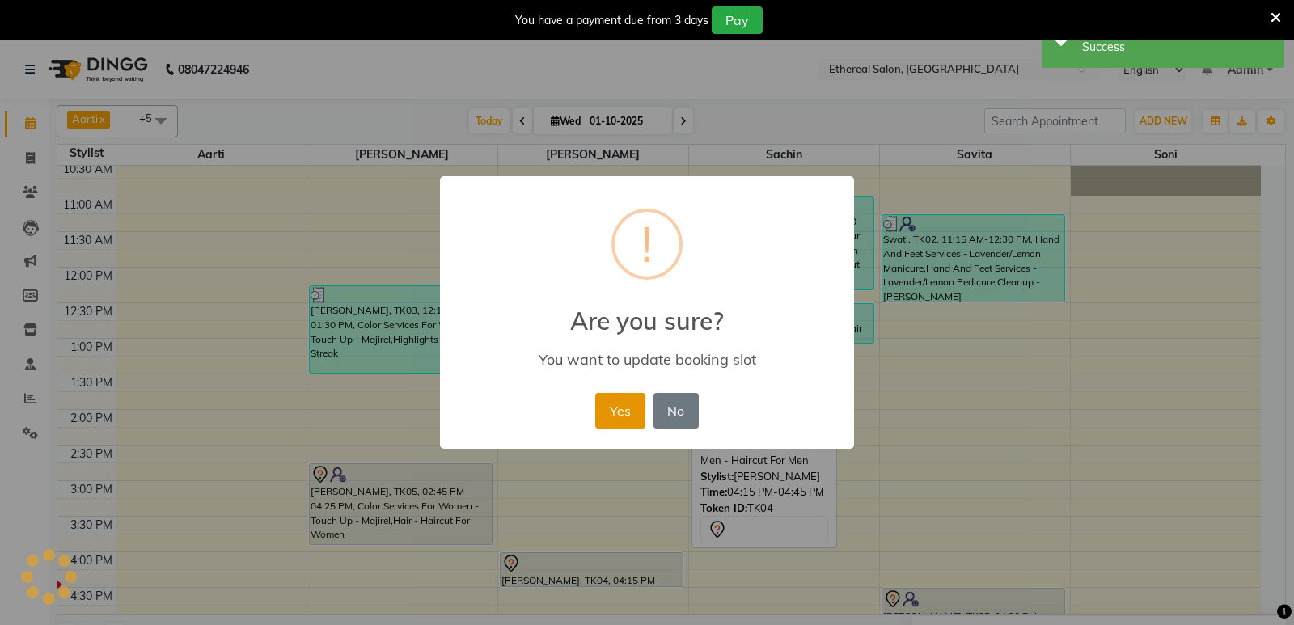
click at [633, 396] on button "Yes" at bounding box center [619, 411] width 49 height 36
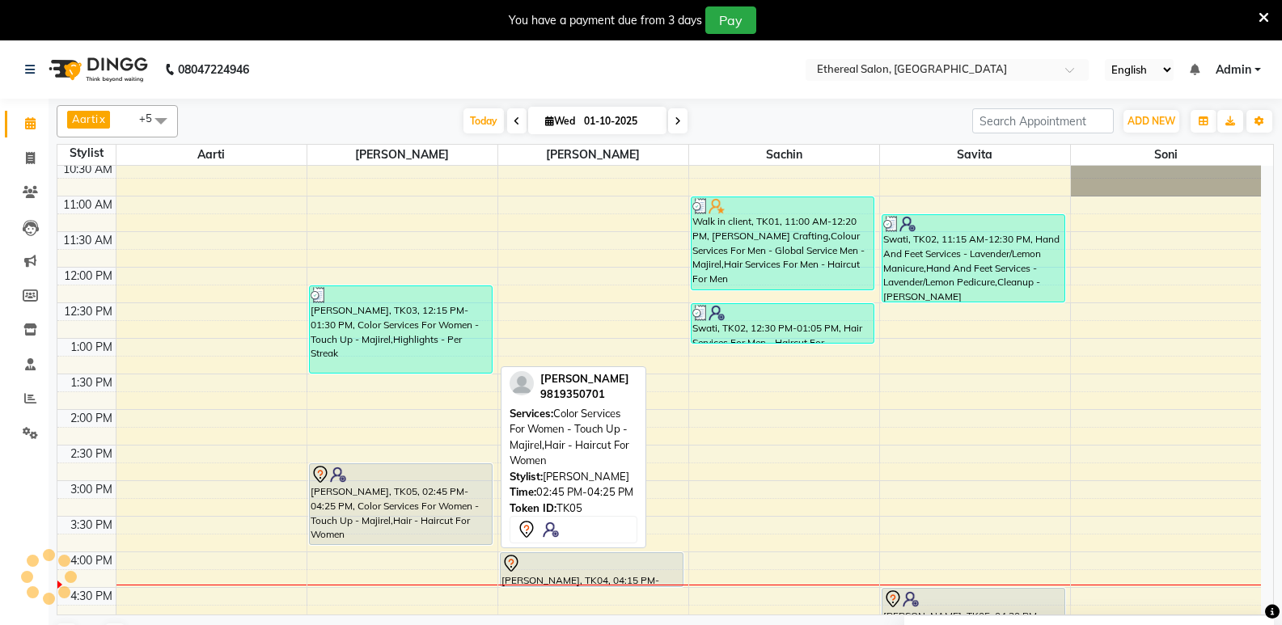
click at [353, 508] on div "[PERSON_NAME], TK05, 02:45 PM-04:25 PM, Color Services For Women - Touch Up - M…" at bounding box center [401, 504] width 182 height 80
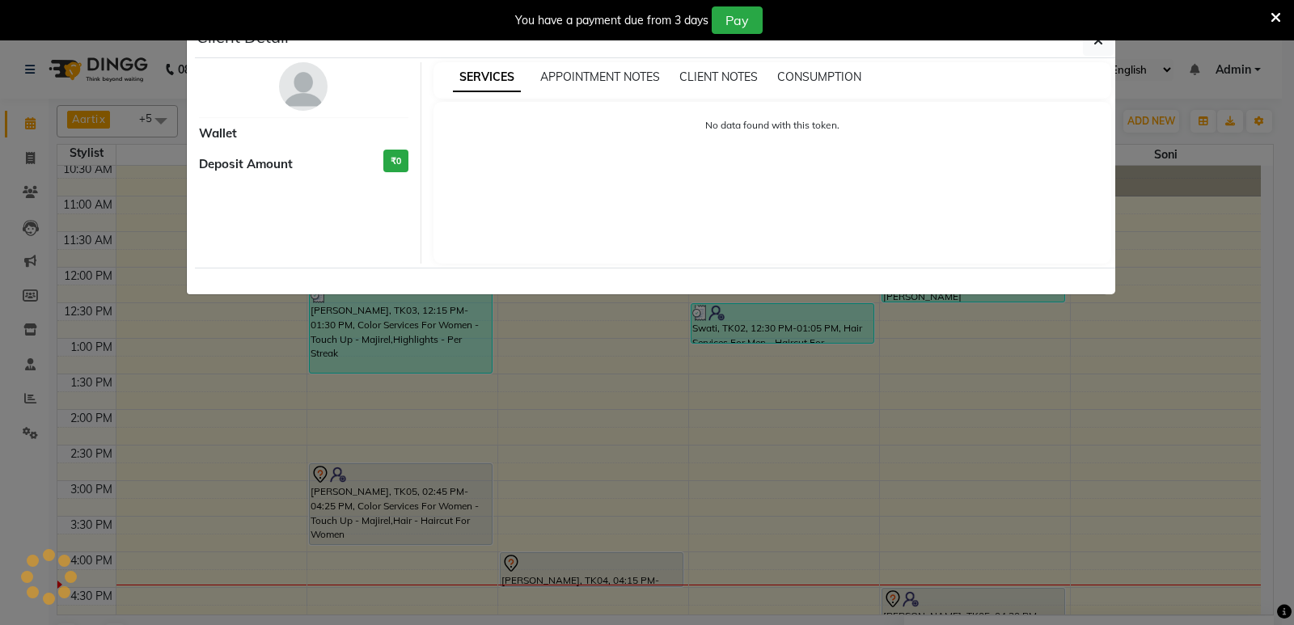
click at [401, 508] on ngb-modal-window "Client Detail Wallet Deposit Amount ₹0 SERVICES APPOINTMENT NOTES CLIENT NOTES …" at bounding box center [647, 312] width 1294 height 625
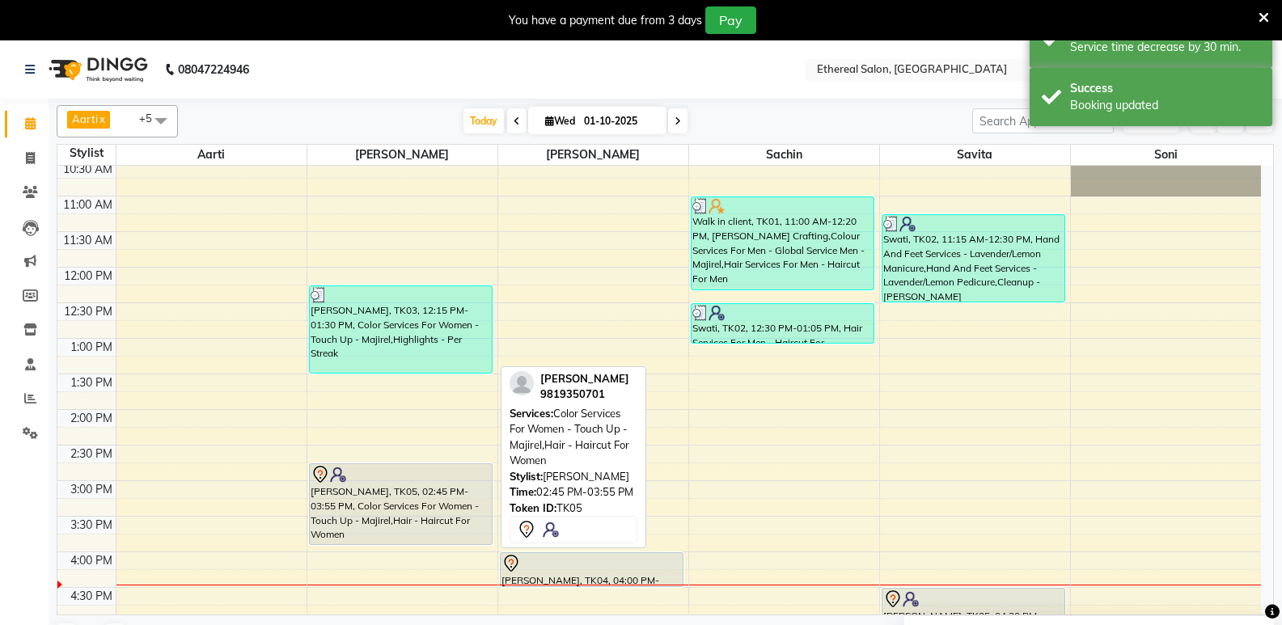
click at [406, 521] on div "[PERSON_NAME], TK05, 02:45 PM-03:55 PM, Color Services For Women - Touch Up - M…" at bounding box center [401, 504] width 182 height 80
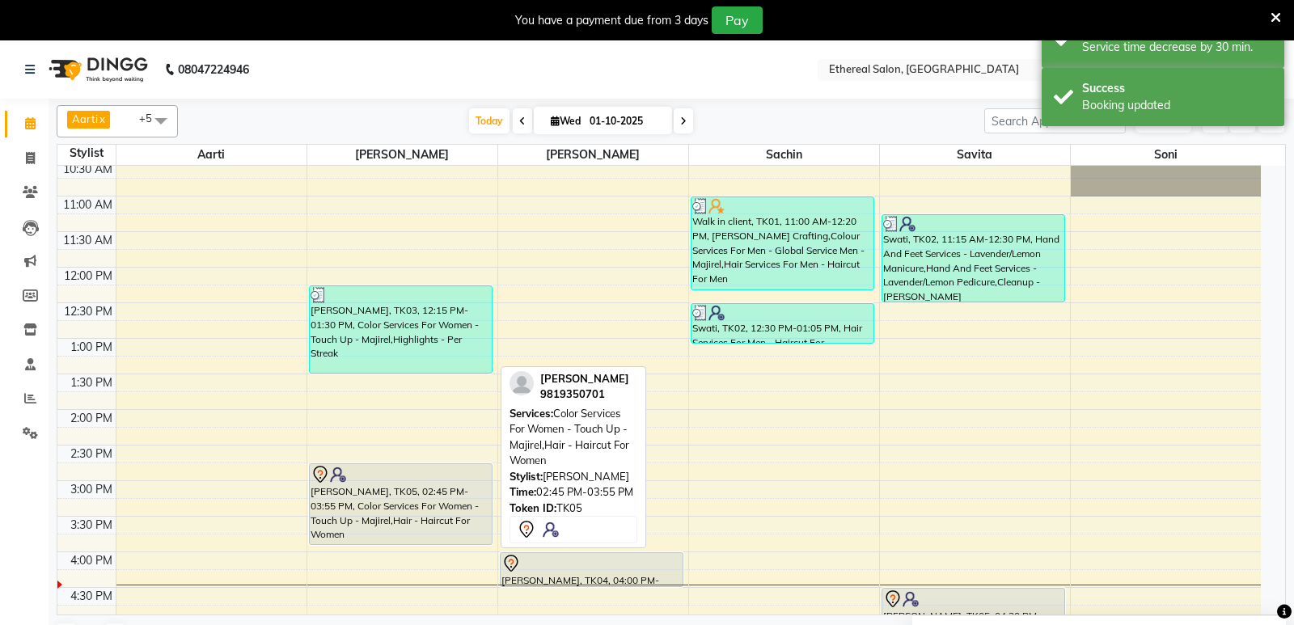
select select "7"
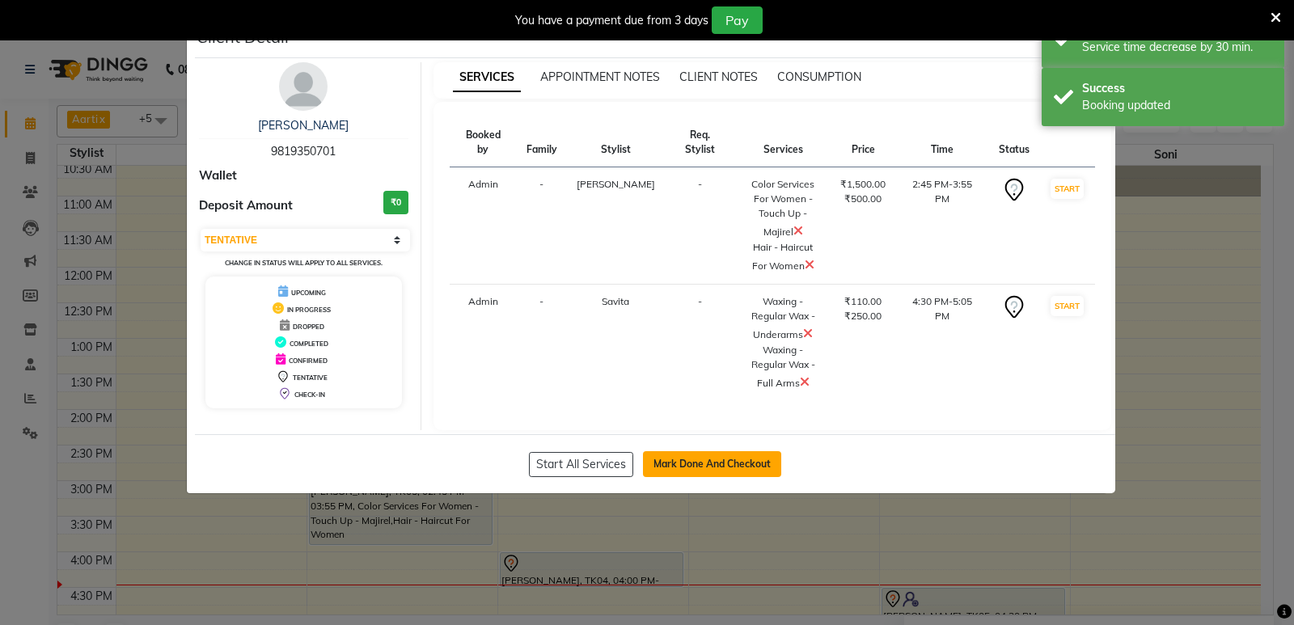
click at [709, 451] on button "Mark Done And Checkout" at bounding box center [712, 464] width 138 height 26
select select "533"
select select "service"
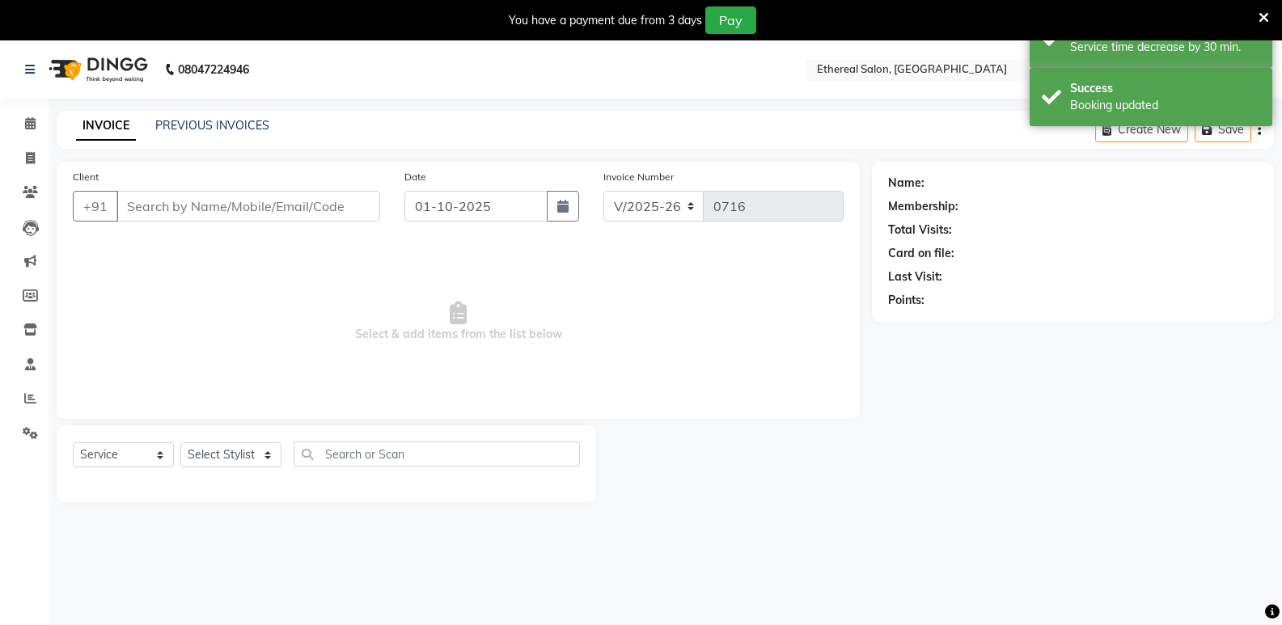
type input "9819350701"
select select "6951"
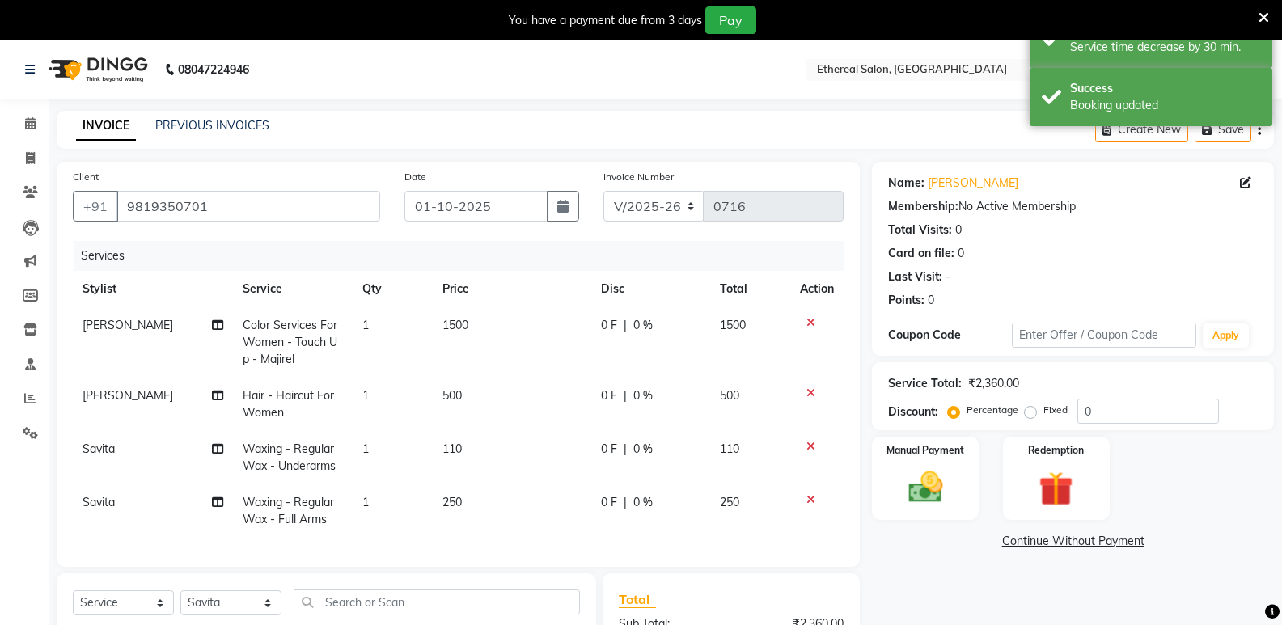
click at [610, 326] on span "0 F" at bounding box center [609, 325] width 16 height 17
select select "6947"
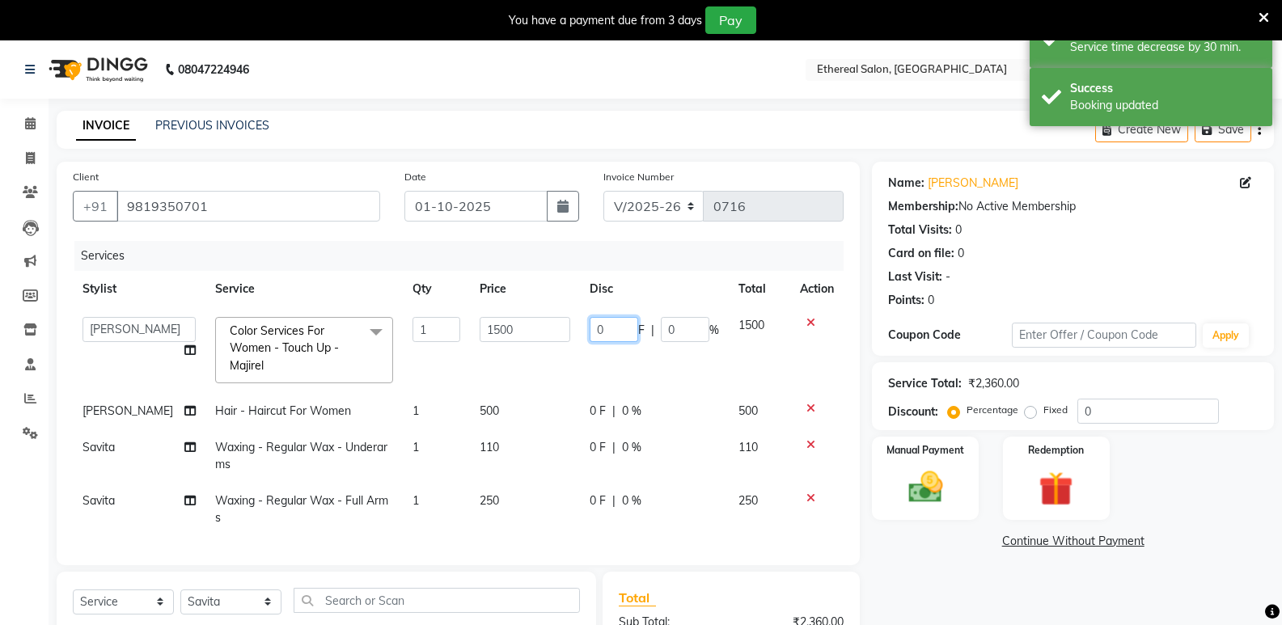
click at [610, 326] on input "0" at bounding box center [614, 329] width 49 height 25
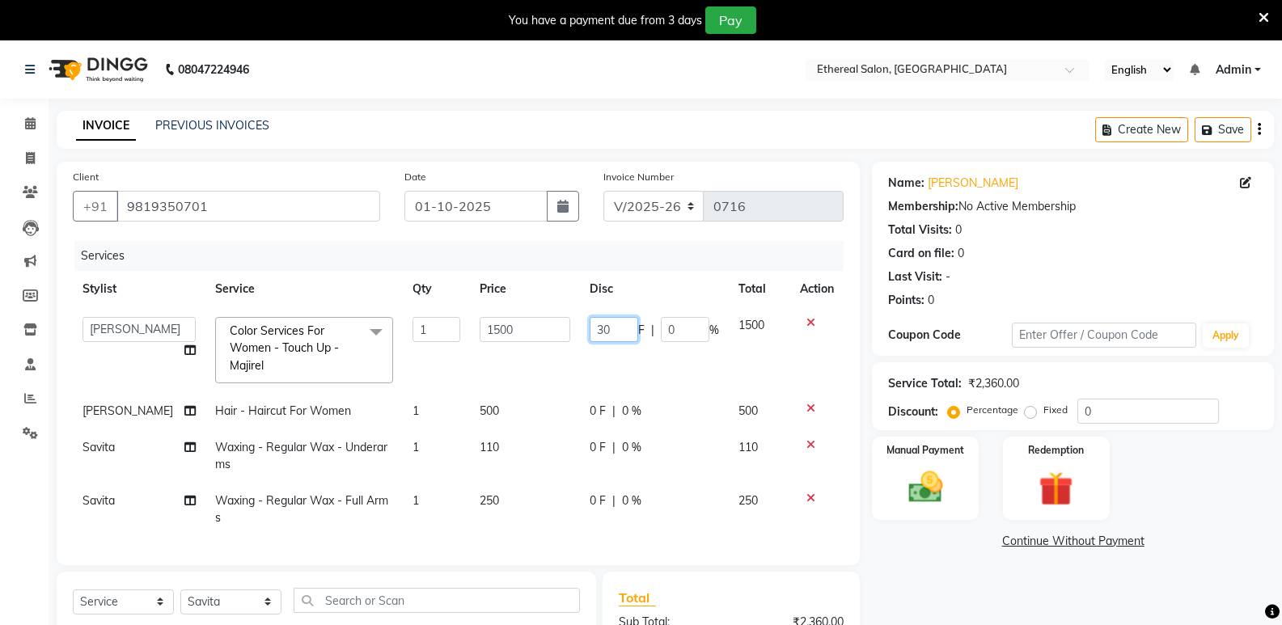
type input "300"
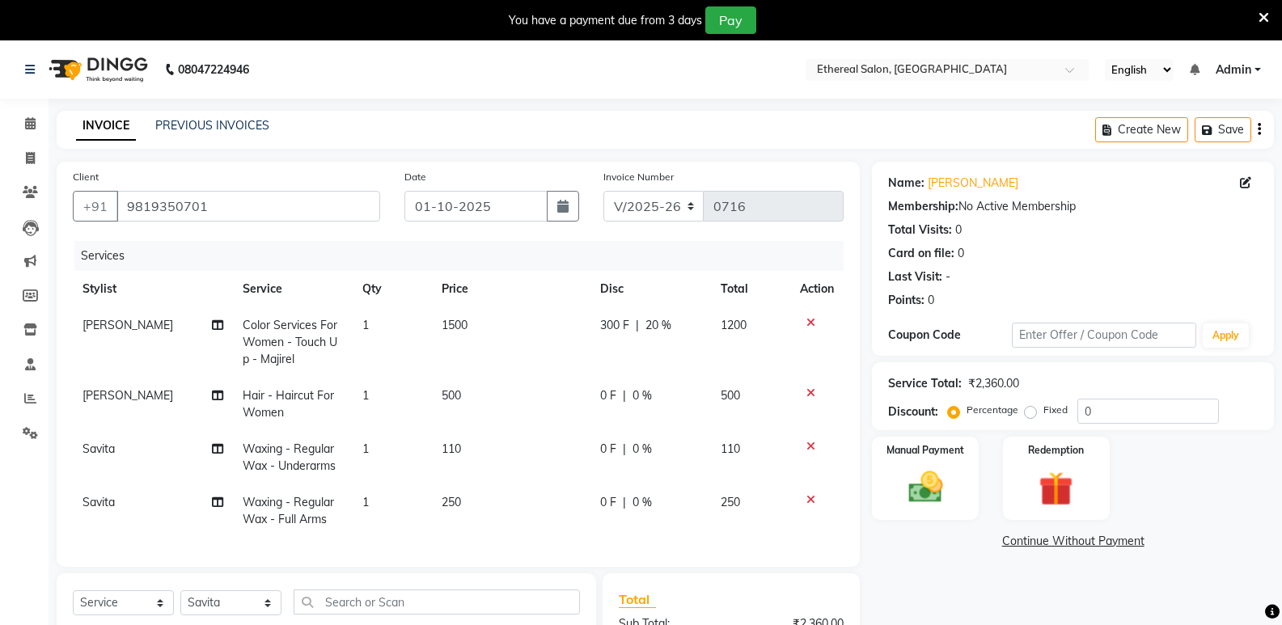
click at [929, 557] on div "Name: [PERSON_NAME] Membership: No Active Membership Total Visits: 0 Card on fi…" at bounding box center [1079, 487] width 414 height 650
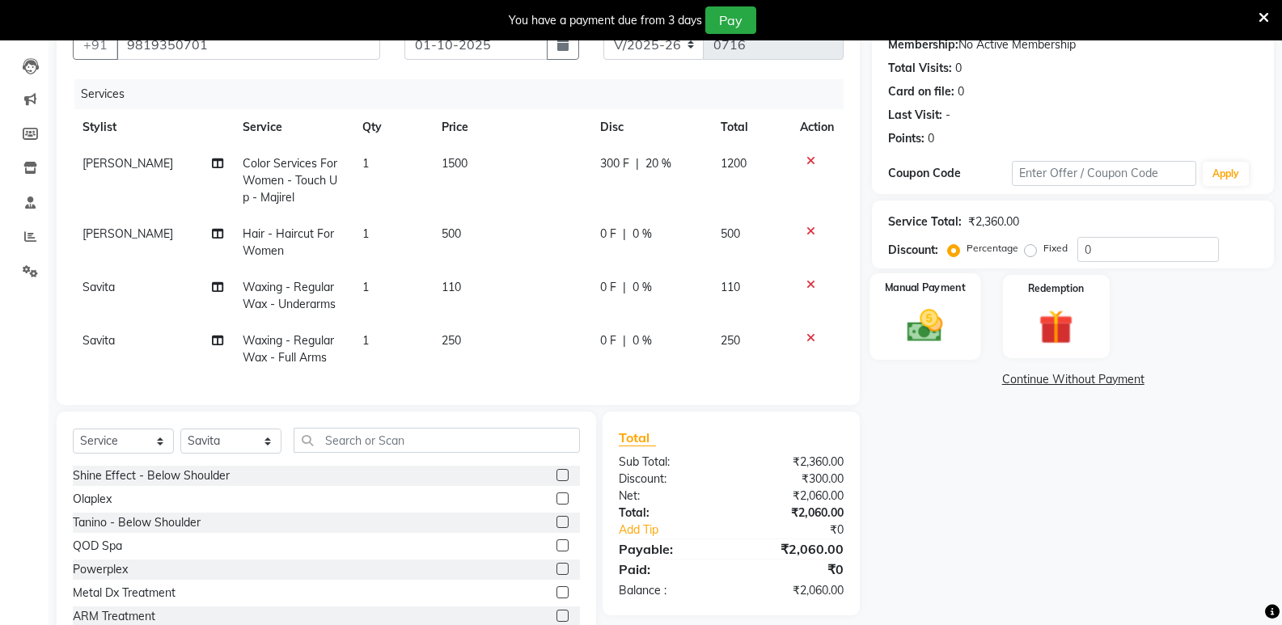
click at [942, 332] on img at bounding box center [924, 325] width 57 height 41
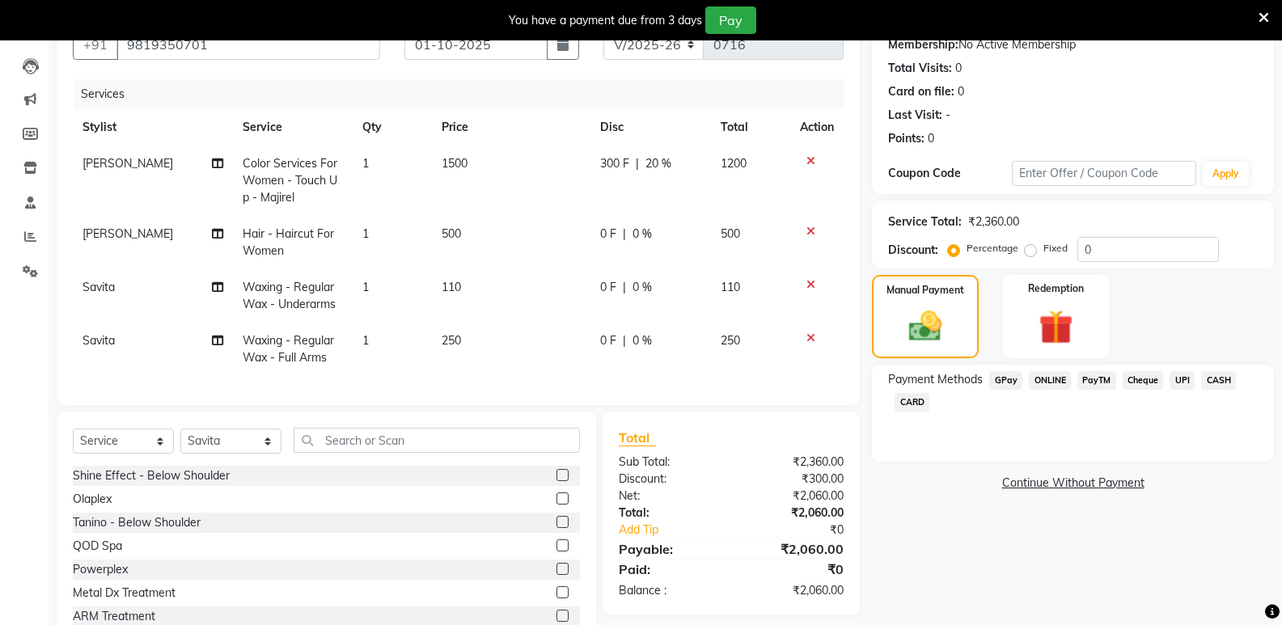
click at [1201, 380] on span "CASH" at bounding box center [1218, 380] width 35 height 19
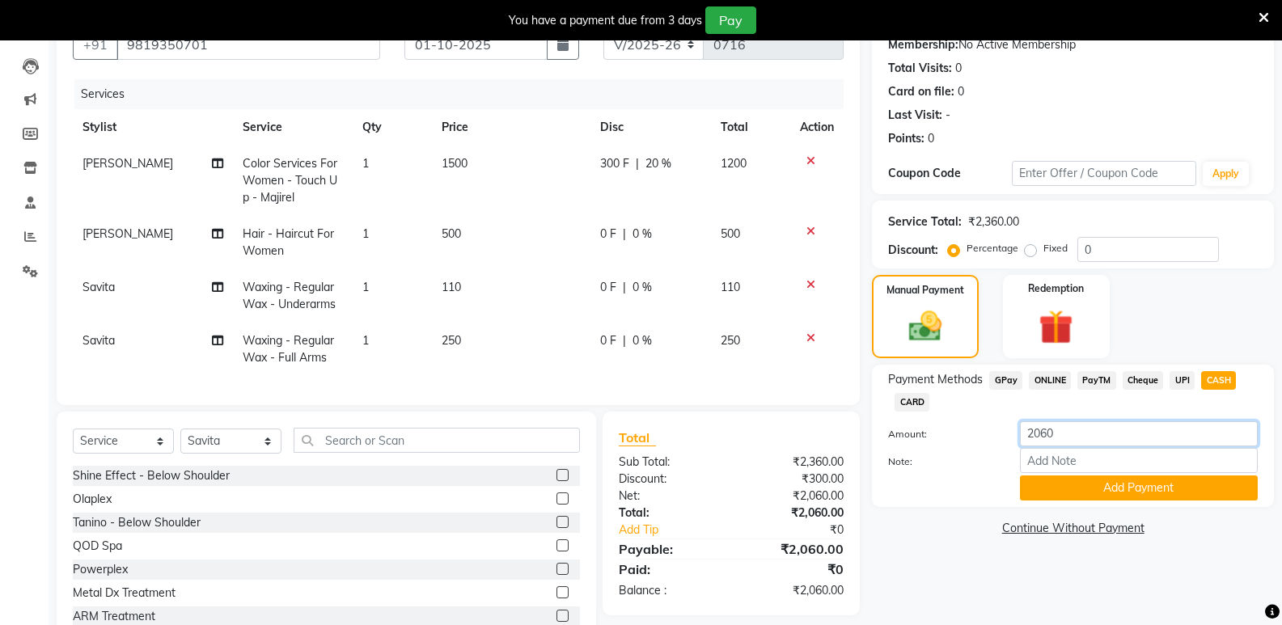
click at [1059, 438] on input "2060" at bounding box center [1139, 433] width 238 height 25
type input "2"
type input "1000"
click at [1089, 489] on button "Add Payment" at bounding box center [1139, 488] width 238 height 25
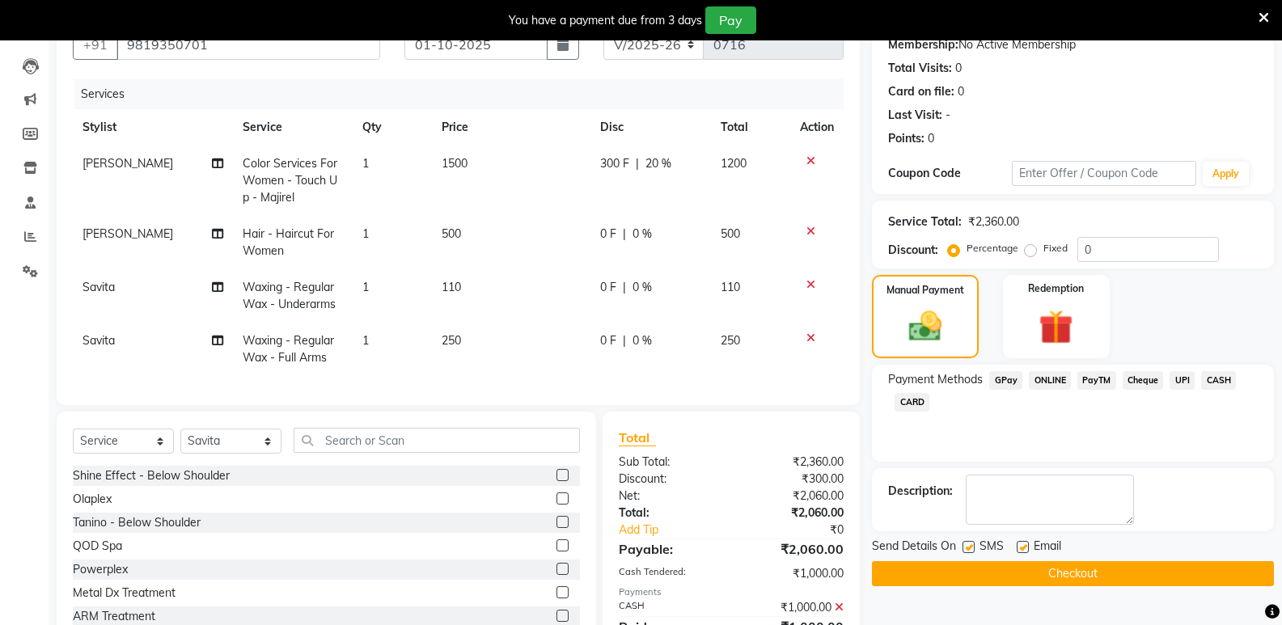
click at [1010, 386] on span "GPay" at bounding box center [1005, 380] width 33 height 19
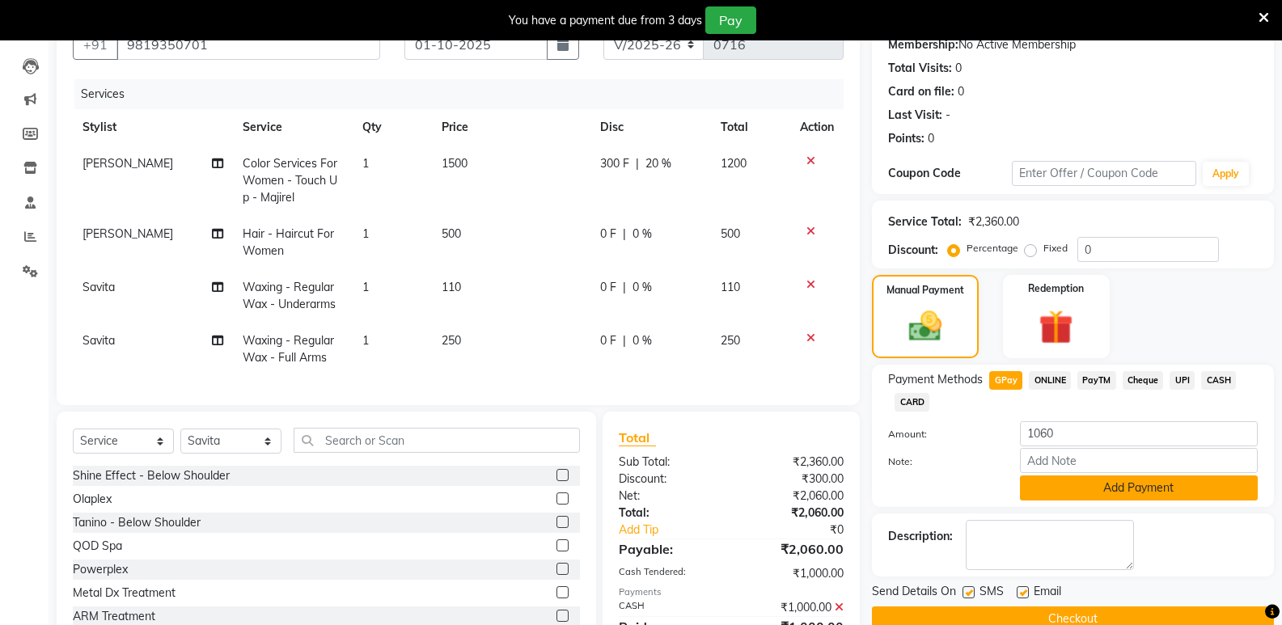
click at [1095, 491] on button "Add Payment" at bounding box center [1139, 488] width 238 height 25
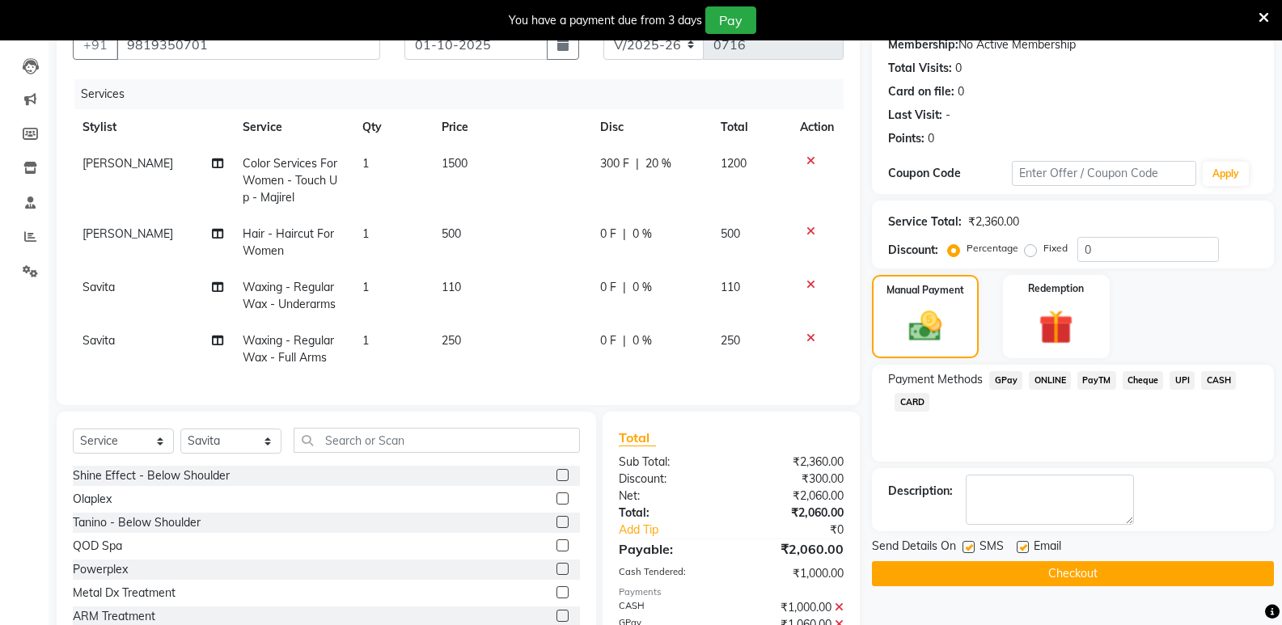
click at [963, 551] on label at bounding box center [969, 547] width 12 height 12
click at [963, 551] on input "checkbox" at bounding box center [968, 548] width 11 height 11
checkbox input "false"
click at [1020, 553] on div at bounding box center [1022, 549] width 11 height 17
click at [1019, 548] on label at bounding box center [1023, 547] width 12 height 12
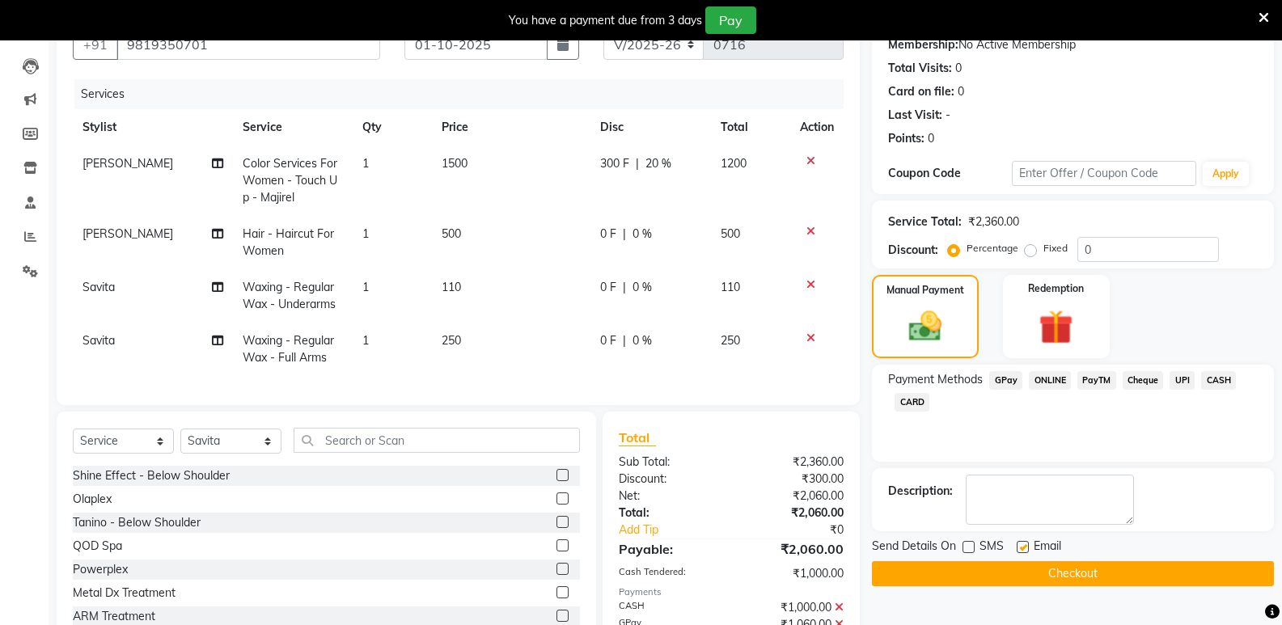
click at [1019, 548] on input "checkbox" at bounding box center [1022, 548] width 11 height 11
checkbox input "false"
click at [1037, 580] on button "Checkout" at bounding box center [1073, 573] width 402 height 25
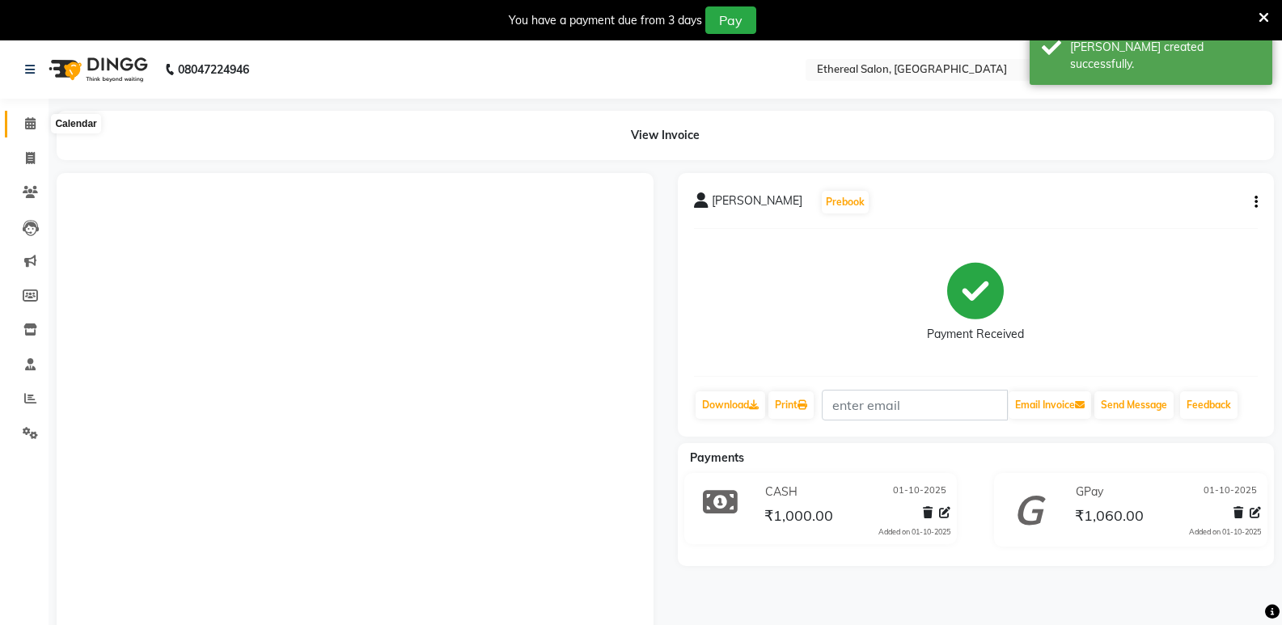
click at [28, 125] on icon at bounding box center [30, 123] width 11 height 12
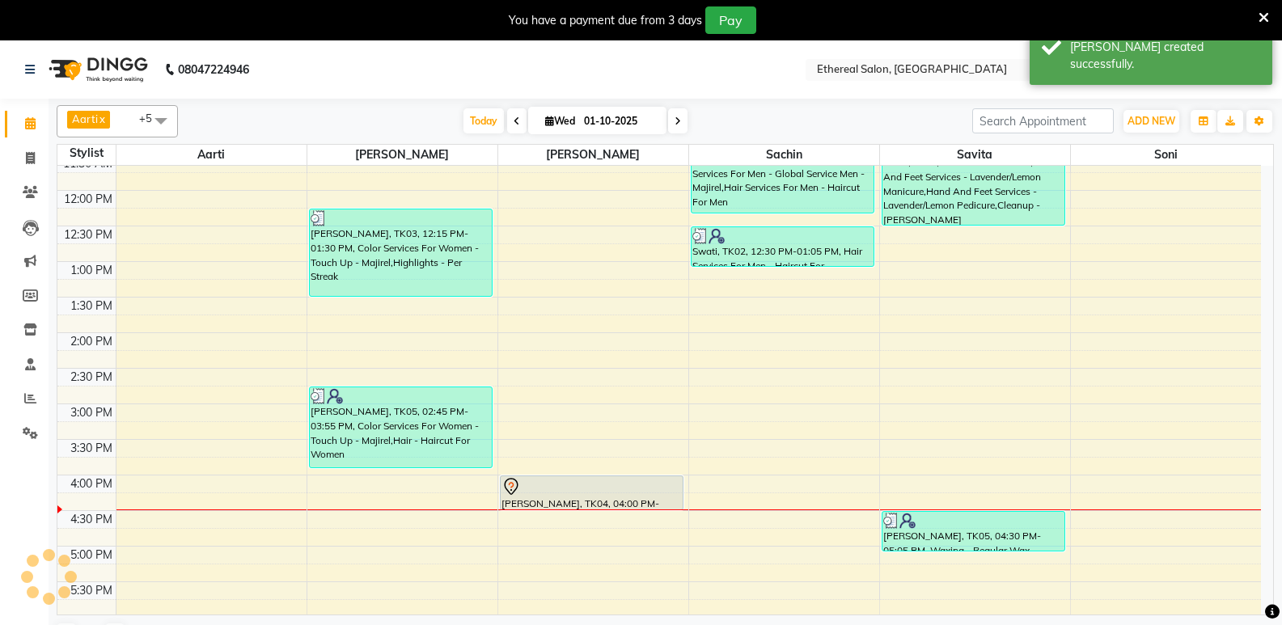
scroll to position [421, 0]
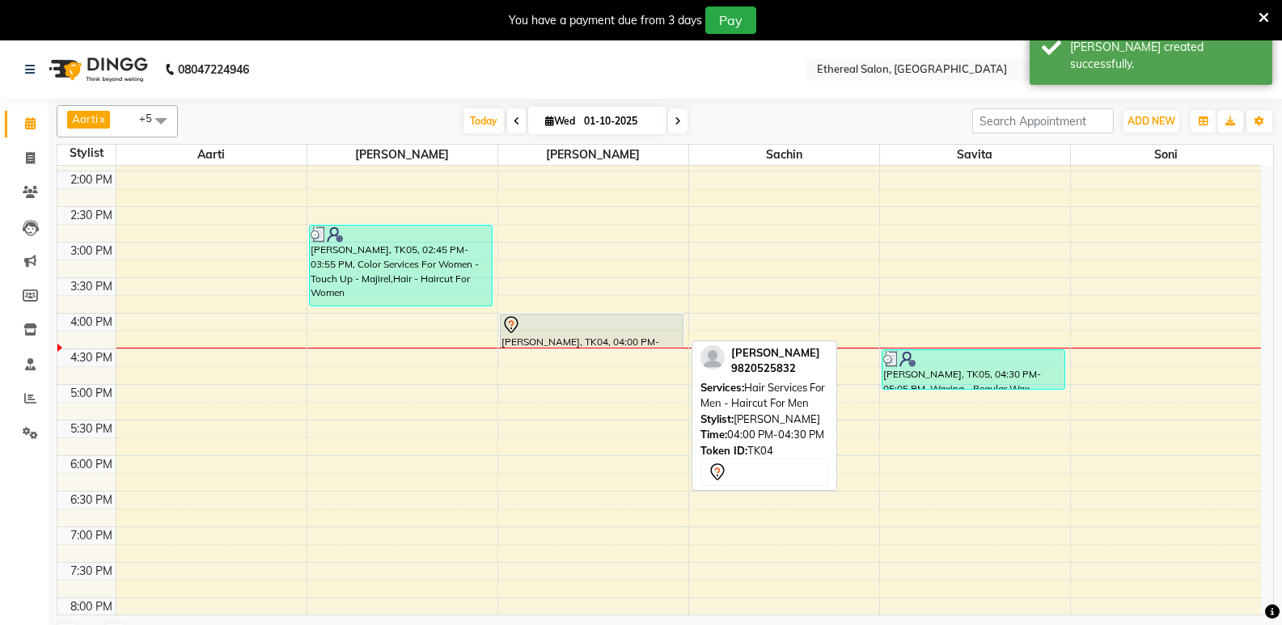
click at [629, 331] on div at bounding box center [592, 324] width 180 height 19
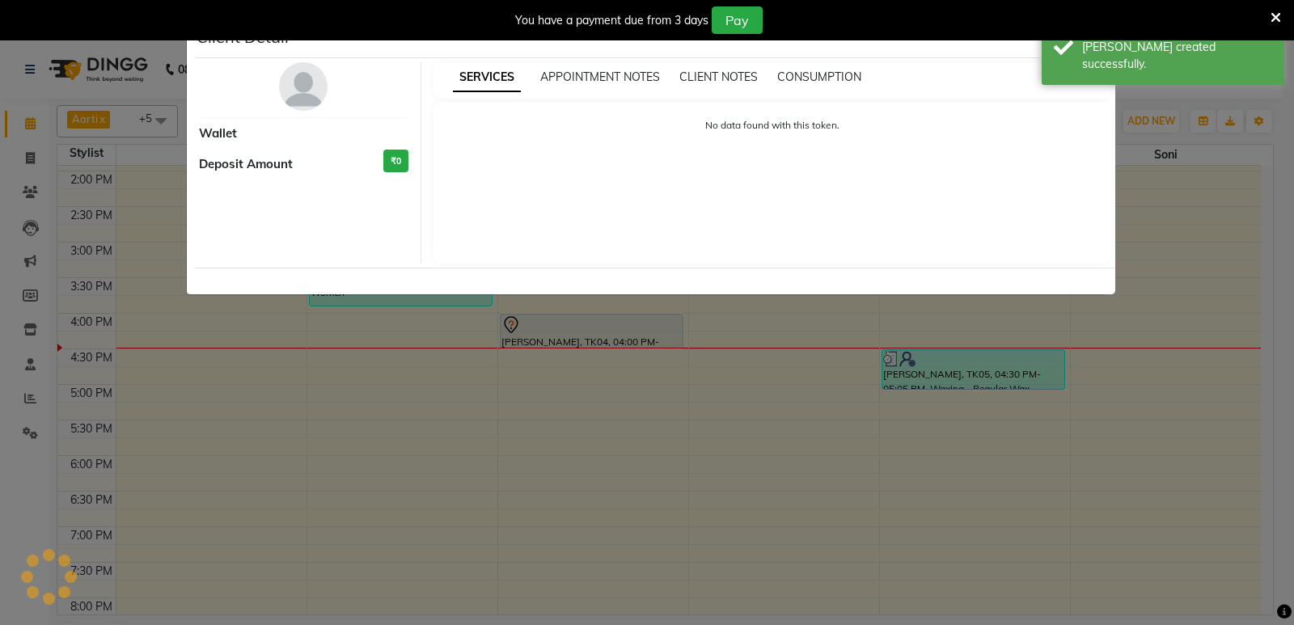
select select "7"
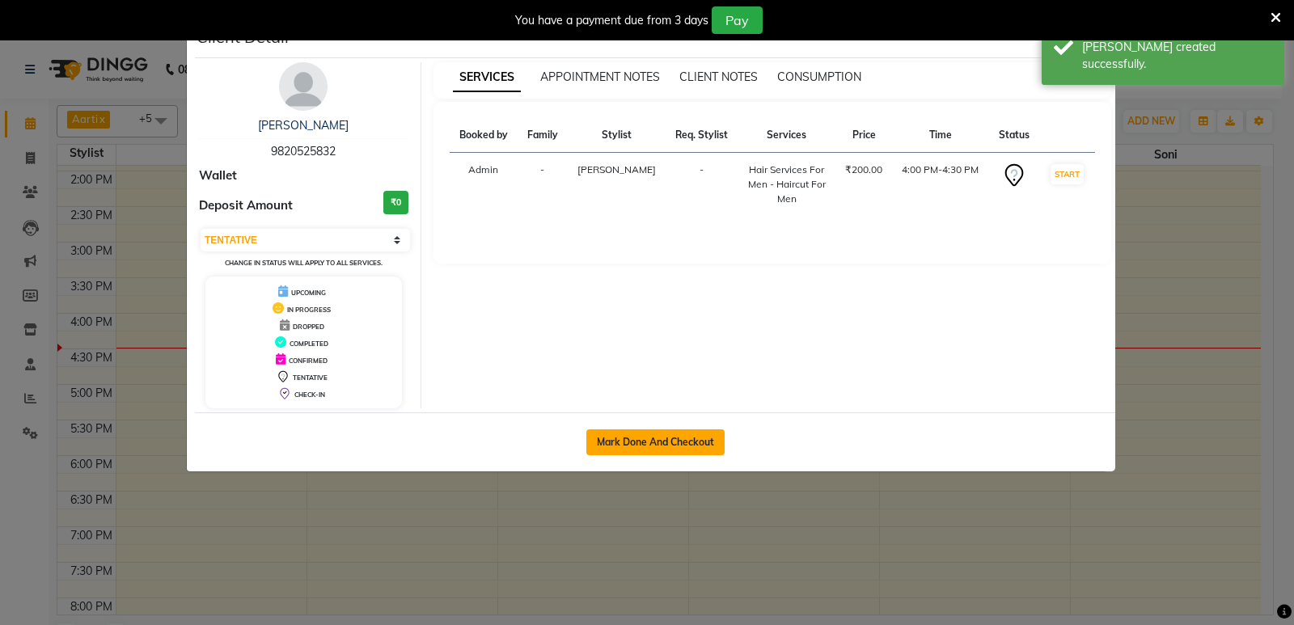
click at [623, 434] on button "Mark Done And Checkout" at bounding box center [655, 443] width 138 height 26
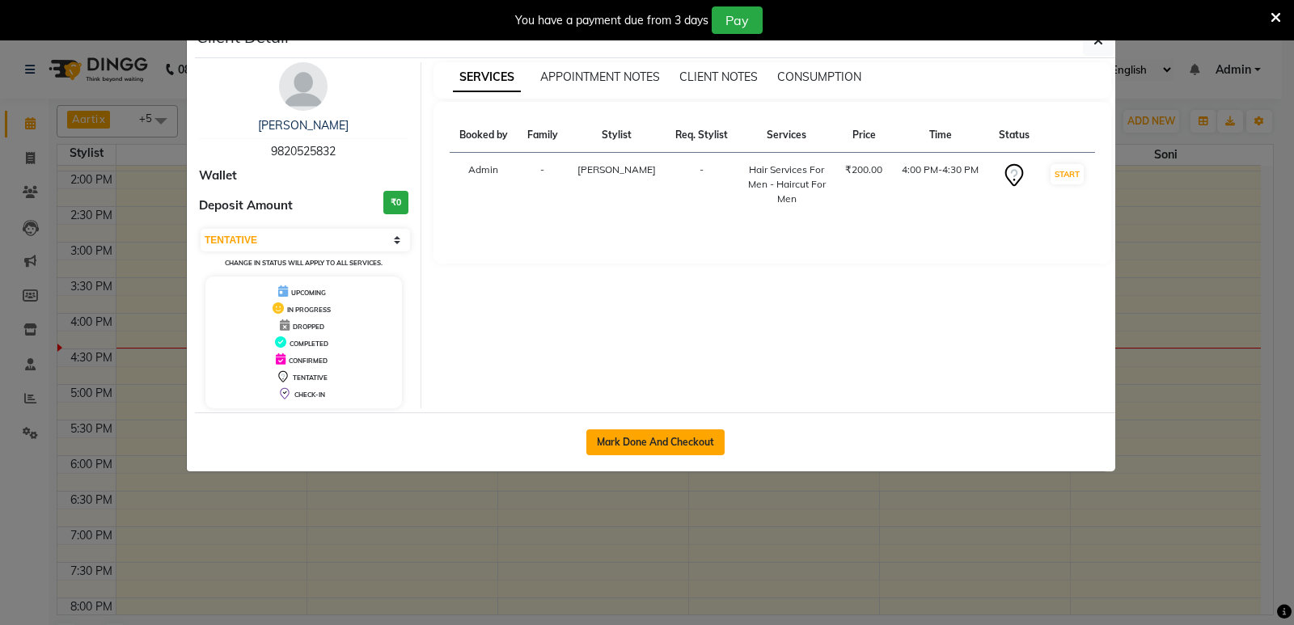
select select "service"
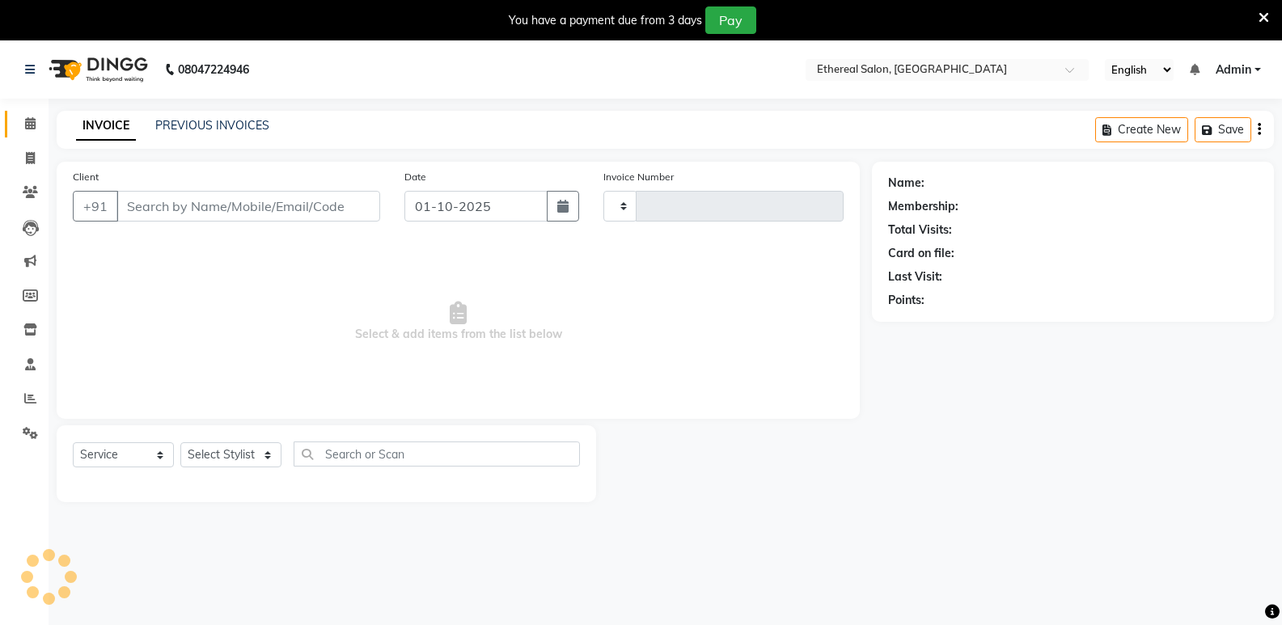
type input "0717"
select select "533"
type input "9820525832"
select select "6949"
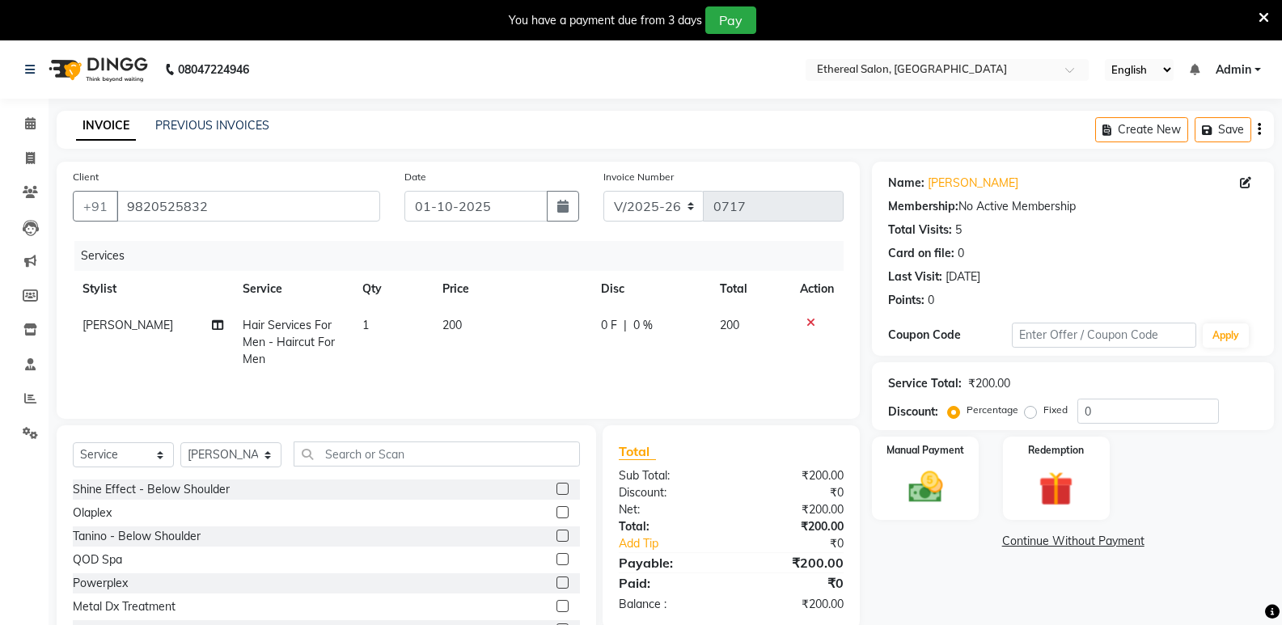
click at [621, 322] on div "0 F | 0 %" at bounding box center [651, 325] width 100 height 17
select select "6949"
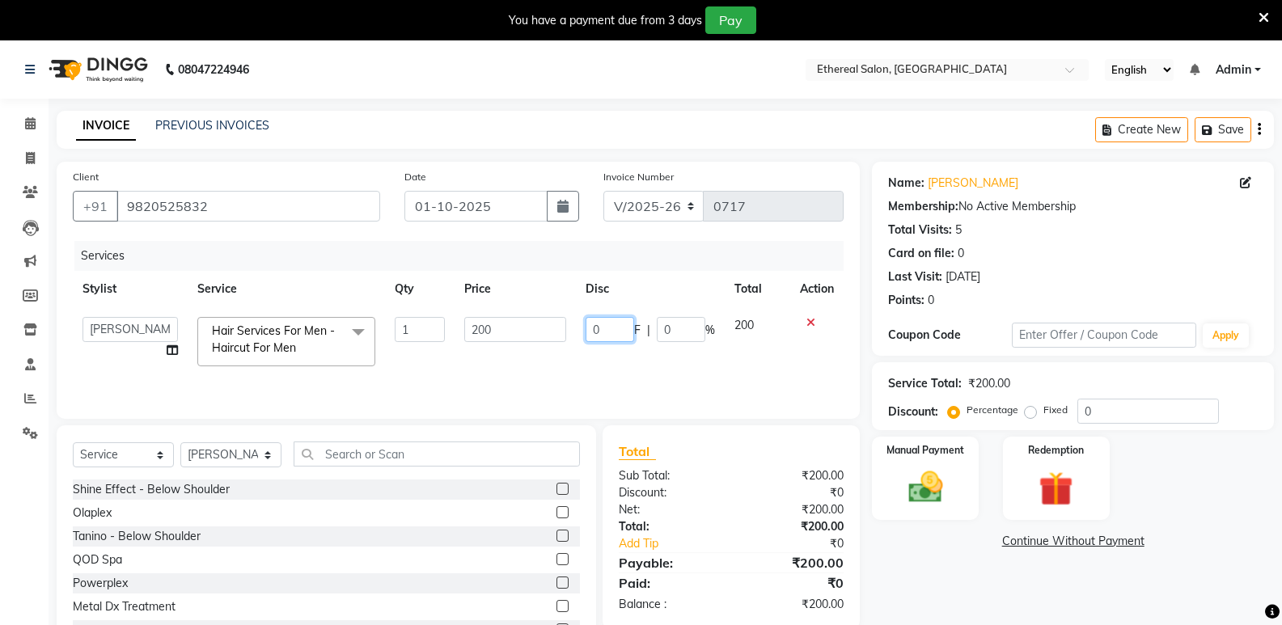
click at [621, 322] on input "0" at bounding box center [610, 329] width 49 height 25
type input "50"
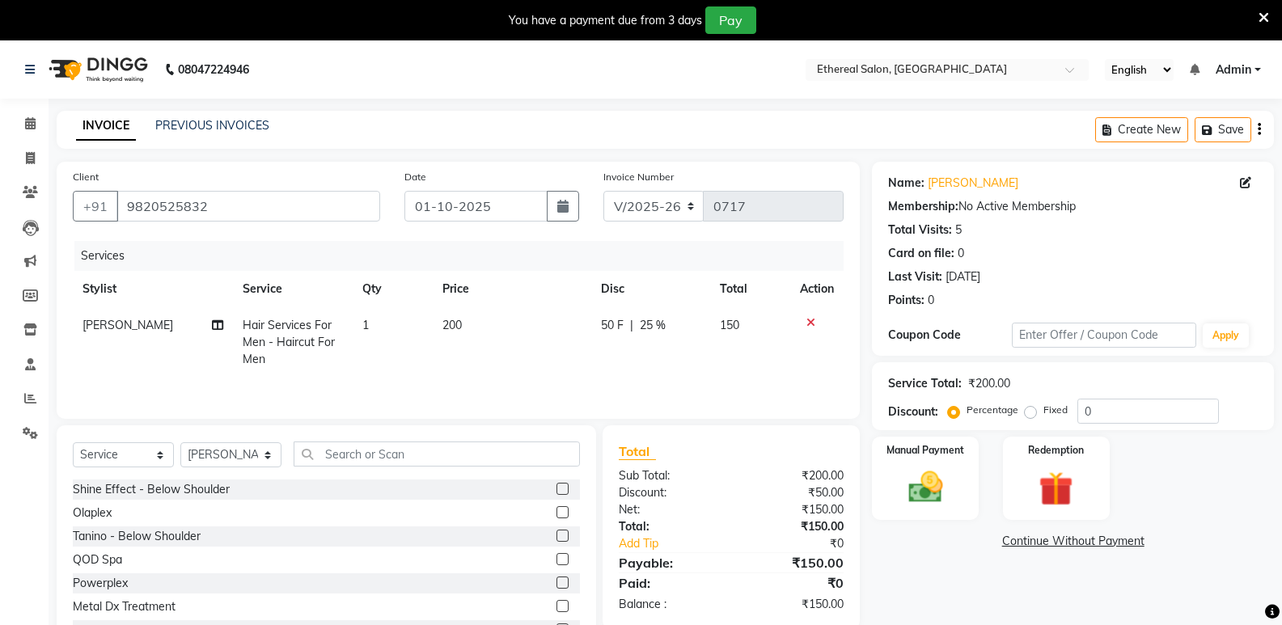
click at [929, 578] on div "Name: [PERSON_NAME] Membership: No Active Membership Total Visits: 5 Card on fi…" at bounding box center [1079, 413] width 414 height 502
click at [925, 491] on img at bounding box center [924, 487] width 57 height 41
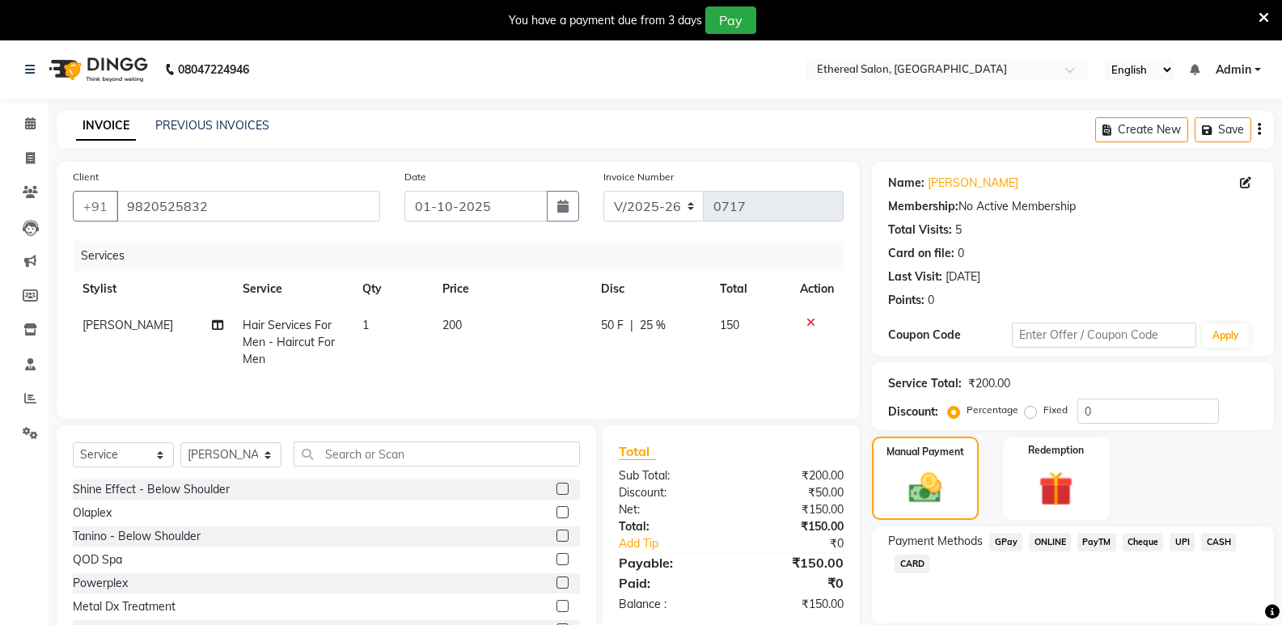
drag, startPoint x: 1005, startPoint y: 539, endPoint x: 1006, endPoint y: 567, distance: 28.3
click at [1006, 539] on span "GPay" at bounding box center [1005, 542] width 33 height 19
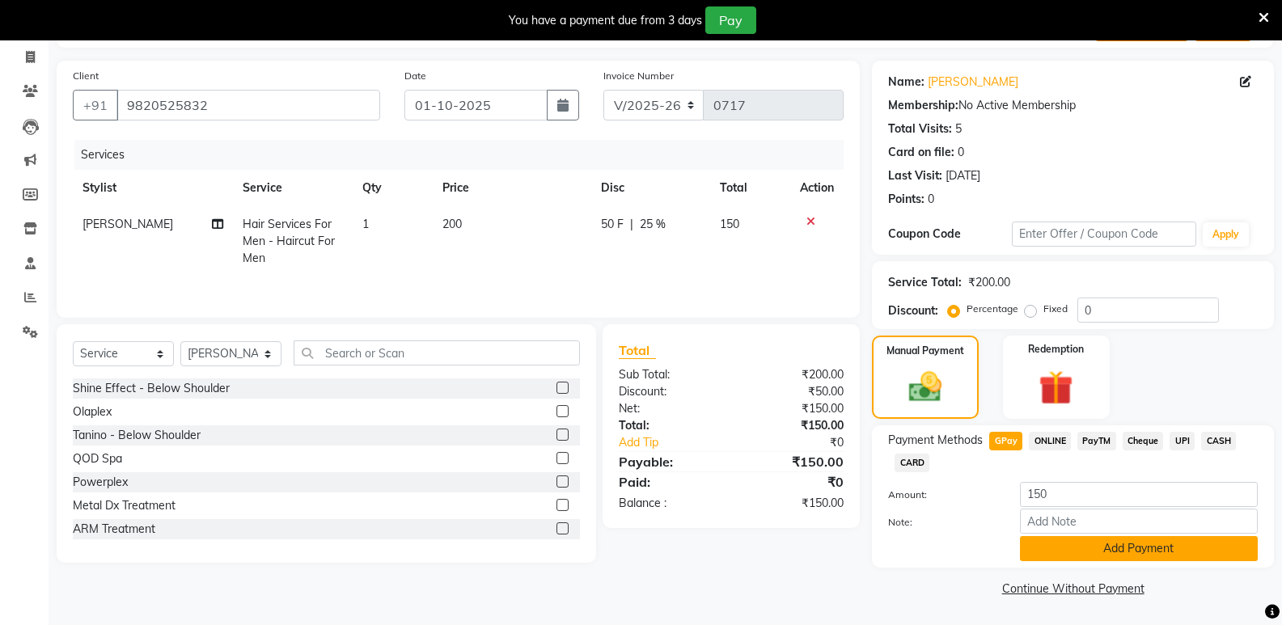
click at [1077, 544] on button "Add Payment" at bounding box center [1139, 548] width 238 height 25
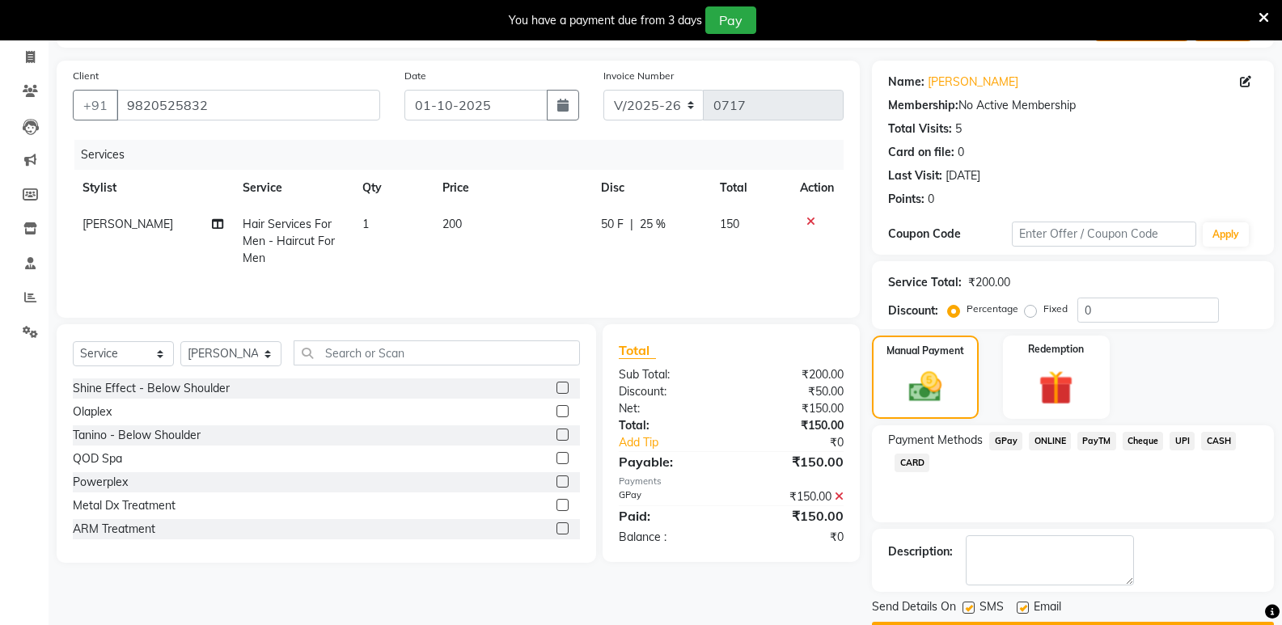
scroll to position [147, 0]
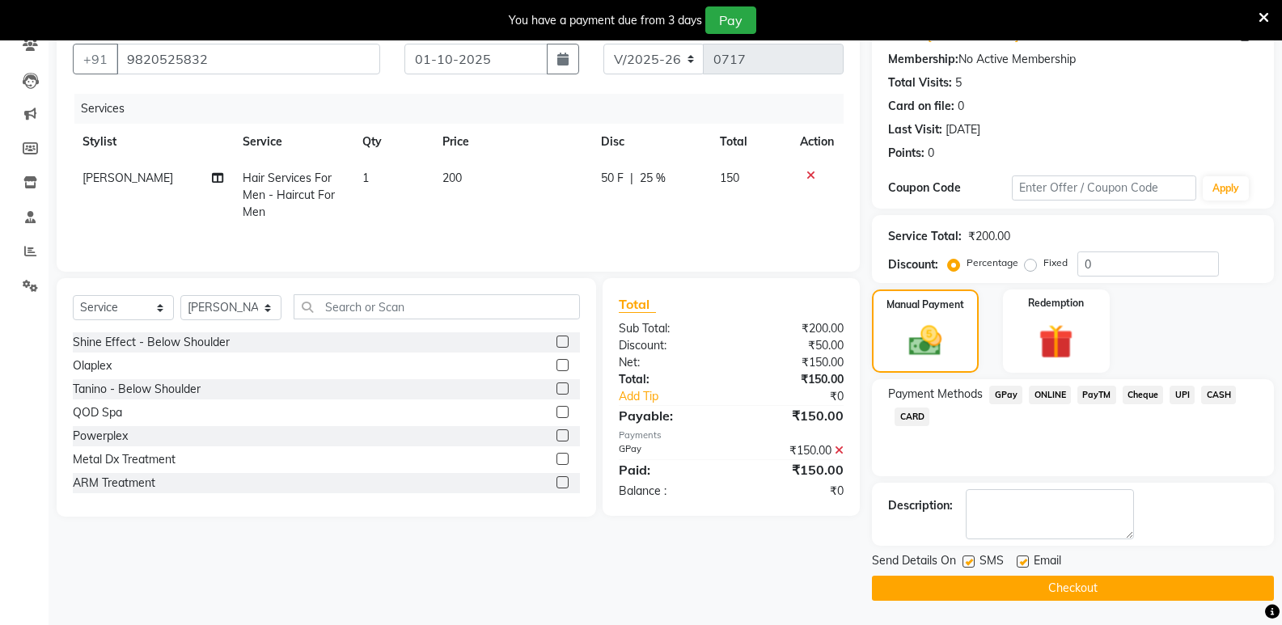
click at [988, 570] on span "SMS" at bounding box center [992, 563] width 24 height 20
click at [988, 584] on button "Checkout" at bounding box center [1073, 588] width 402 height 25
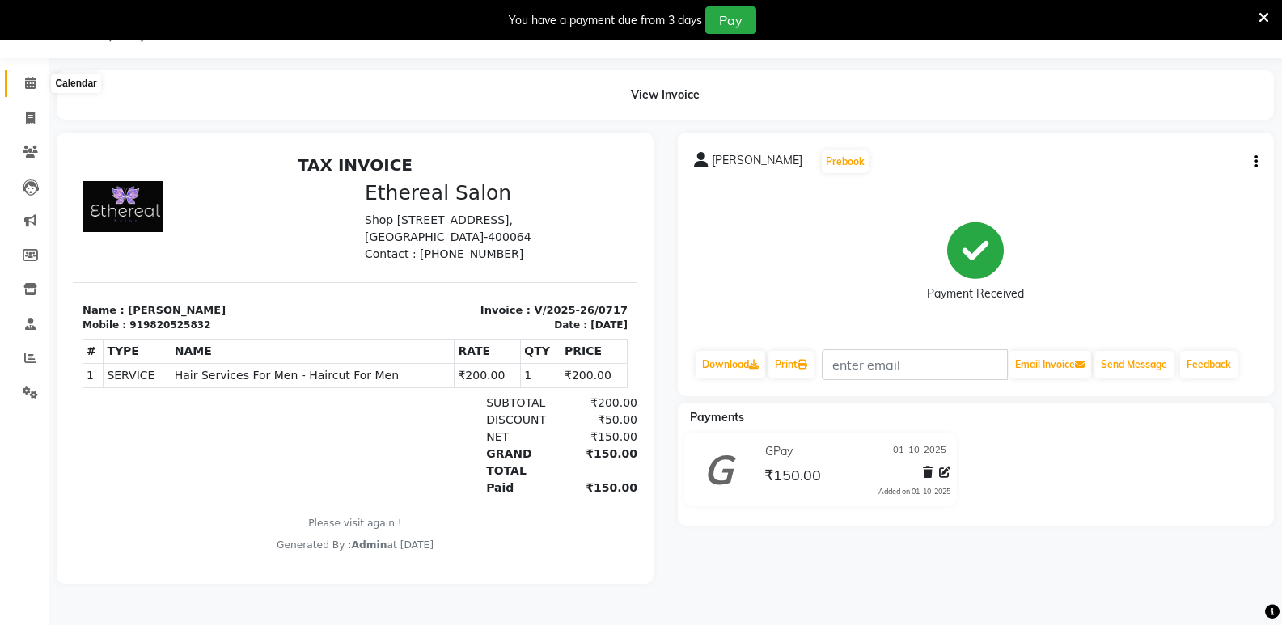
click at [28, 87] on icon at bounding box center [30, 83] width 11 height 12
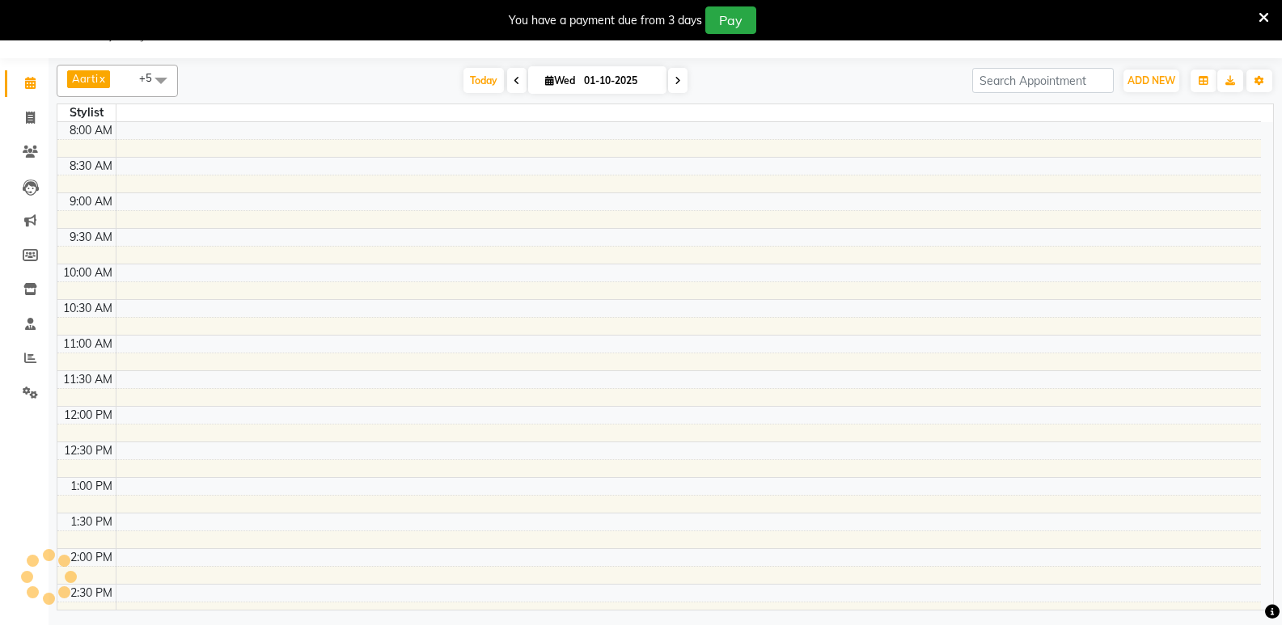
scroll to position [570, 0]
